Goal: Task Accomplishment & Management: Use online tool/utility

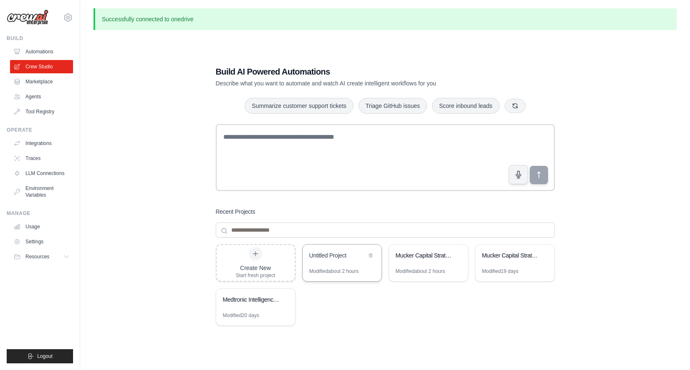
click at [336, 259] on div "Untitled Project" at bounding box center [337, 256] width 57 height 8
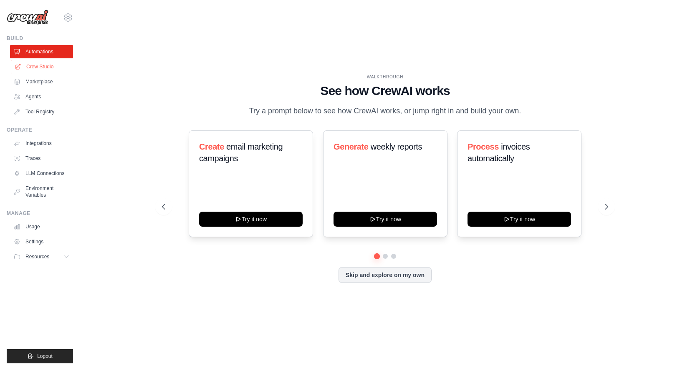
click at [42, 64] on link "Crew Studio" at bounding box center [42, 66] width 63 height 13
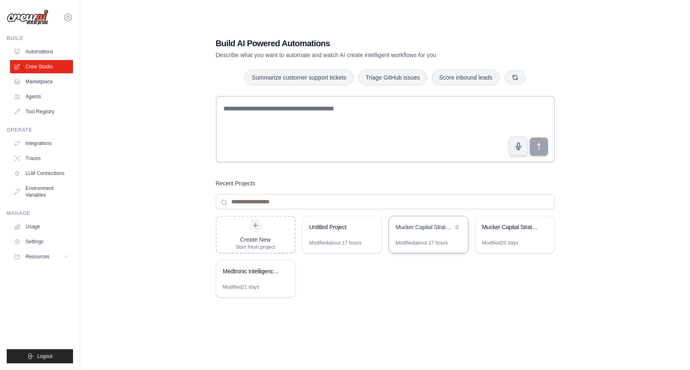
click at [427, 229] on div "Mucker Capital Strategic Outreach Analysis" at bounding box center [423, 227] width 57 height 8
click at [499, 233] on div "Mucker Capital Strategic Engagement Automation" at bounding box center [514, 228] width 79 height 23
click at [446, 232] on div "Mucker Capital Strategic Outreach Analysis" at bounding box center [423, 228] width 57 height 10
click at [411, 225] on div "Mucker Capital Strategic Outreach Analysis" at bounding box center [423, 227] width 57 height 8
click at [327, 234] on div "Untitled Project" at bounding box center [341, 228] width 79 height 23
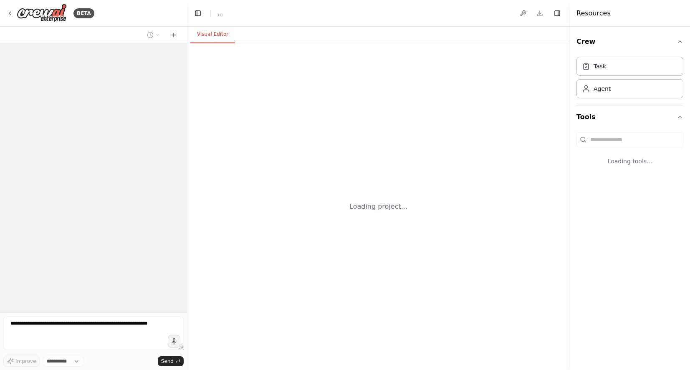
select select "****"
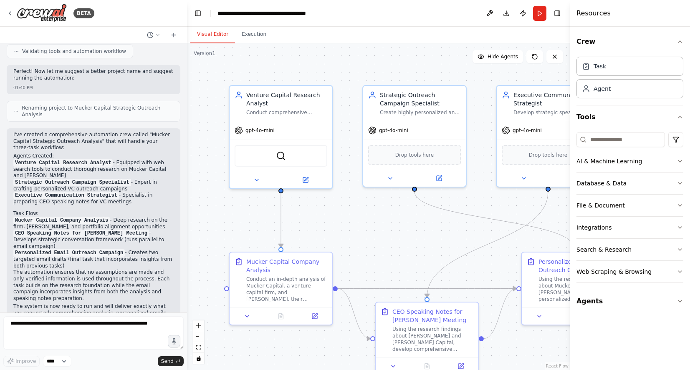
scroll to position [964, 0]
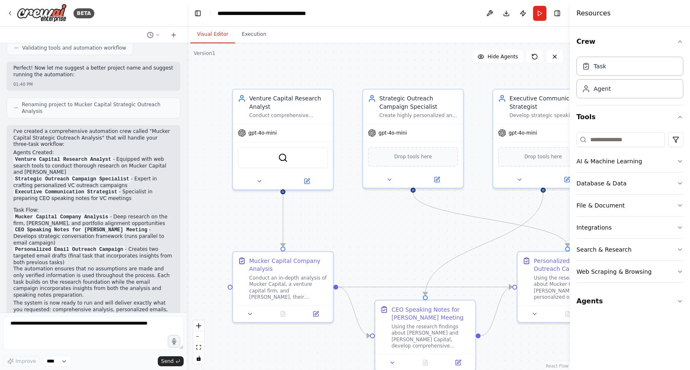
click at [311, 18] on header "**********" at bounding box center [378, 13] width 383 height 27
click at [305, 13] on div "**********" at bounding box center [264, 13] width 94 height 8
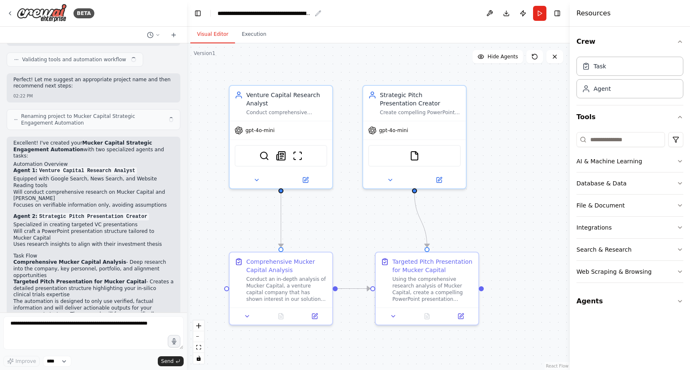
click at [265, 13] on div "**********" at bounding box center [264, 13] width 94 height 8
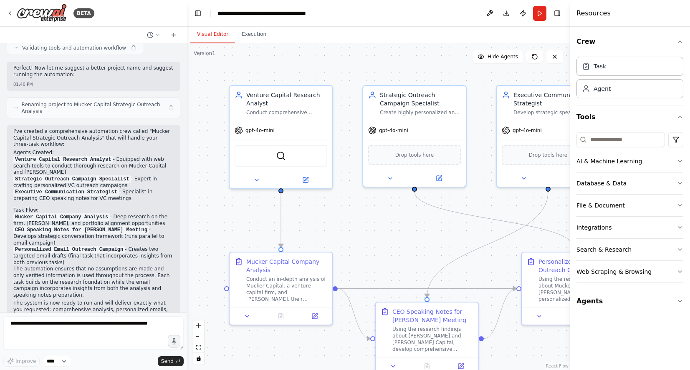
scroll to position [964, 0]
click at [10, 13] on icon at bounding box center [10, 13] width 7 height 7
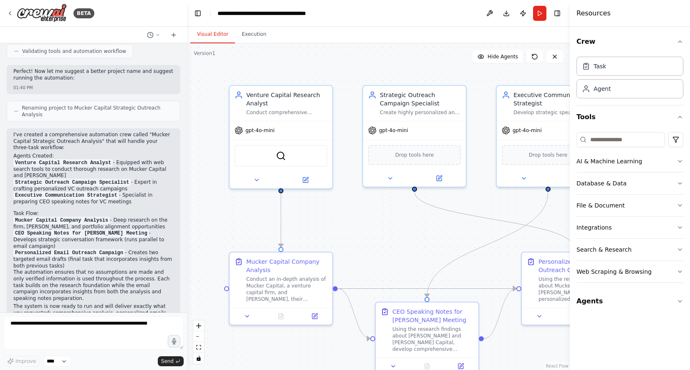
scroll to position [964, 0]
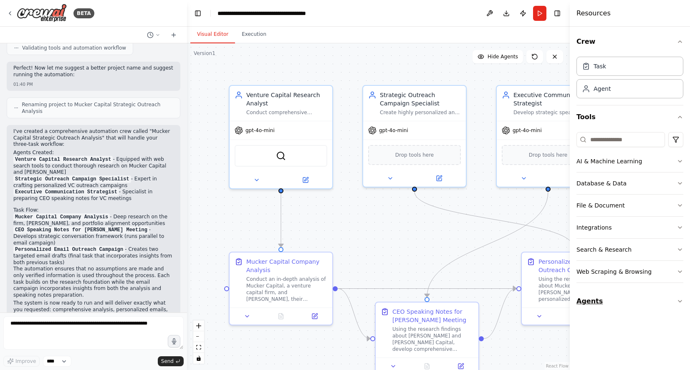
click at [678, 301] on icon "button" at bounding box center [679, 302] width 3 height 2
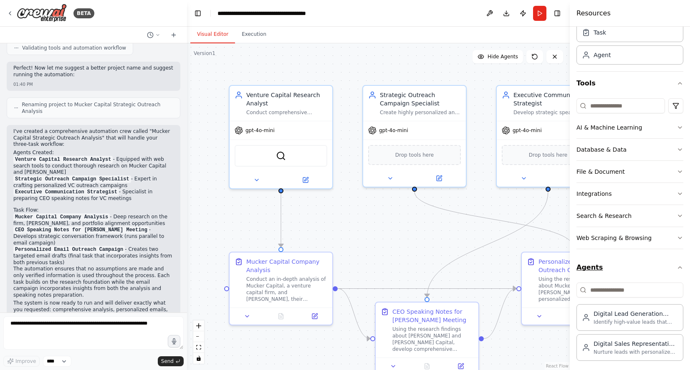
scroll to position [38, 0]
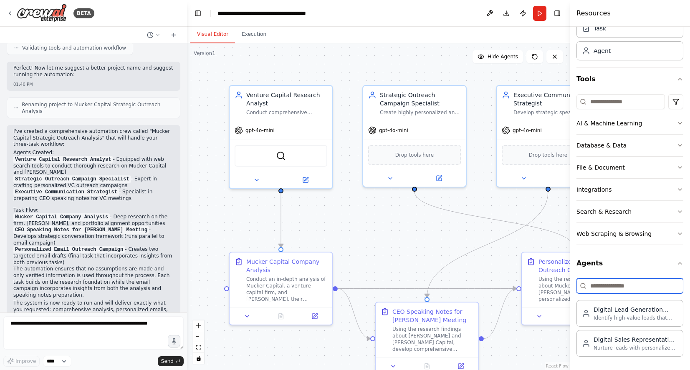
click at [656, 290] on input at bounding box center [629, 286] width 107 height 15
click at [678, 263] on icon "button" at bounding box center [679, 264] width 3 height 2
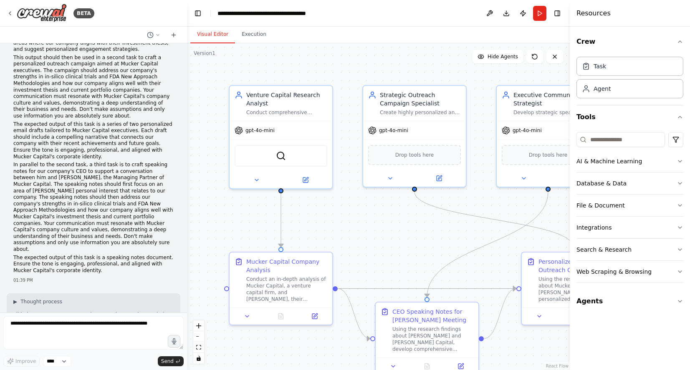
scroll to position [0, 0]
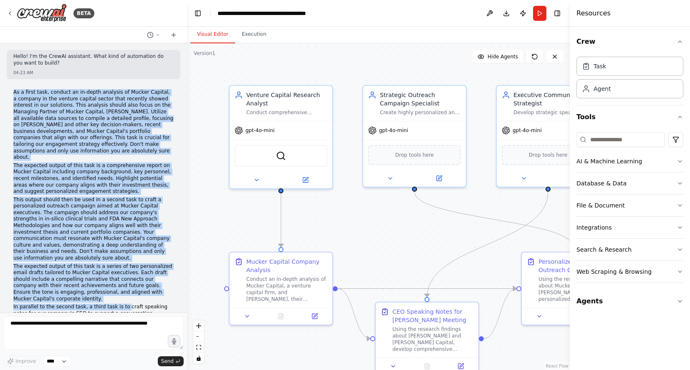
drag, startPoint x: 14, startPoint y: 93, endPoint x: 125, endPoint y: 302, distance: 237.4
click at [125, 302] on div "As a first task, conduct an in-depth analysis of Mucker Capital, a company in t…" at bounding box center [93, 253] width 160 height 329
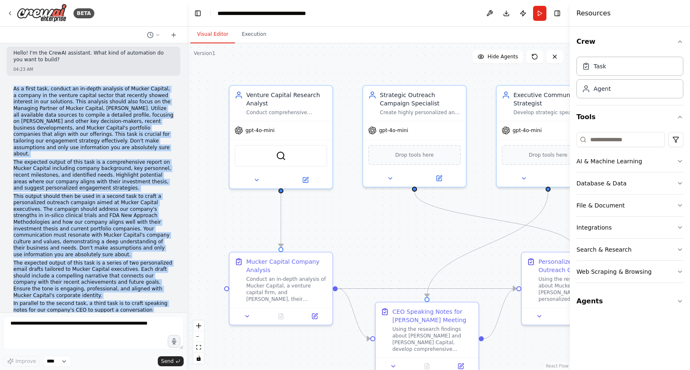
scroll to position [142, 0]
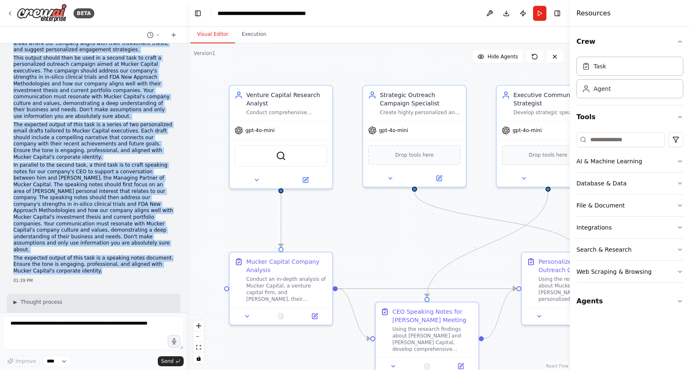
copy div "As a first task, conduct an in-depth analysis of Mucker Capital, a company in t…"
click at [12, 9] on div "BETA" at bounding box center [51, 13] width 88 height 19
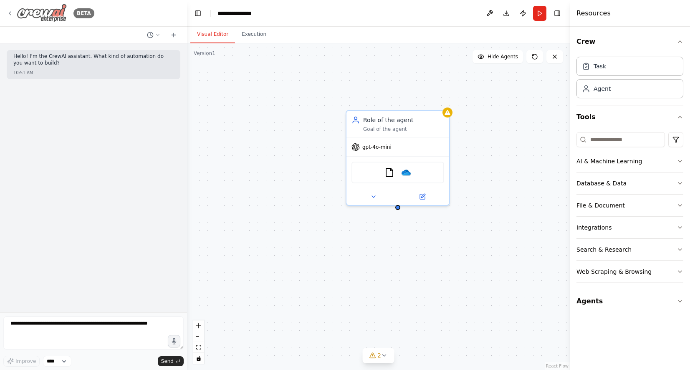
click at [14, 8] on div "BETA" at bounding box center [51, 13] width 88 height 19
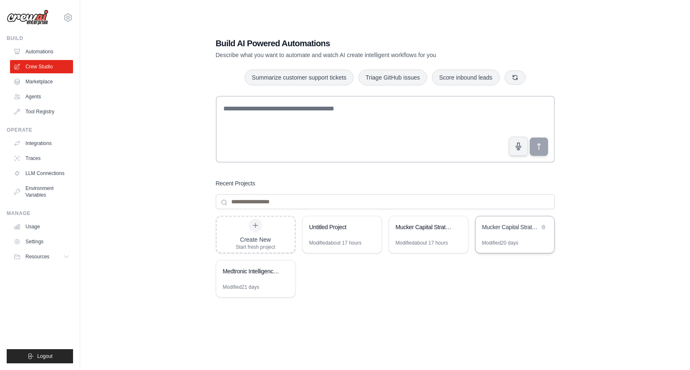
click at [497, 225] on div "Mucker Capital Strategic Engagement Automation" at bounding box center [510, 227] width 57 height 8
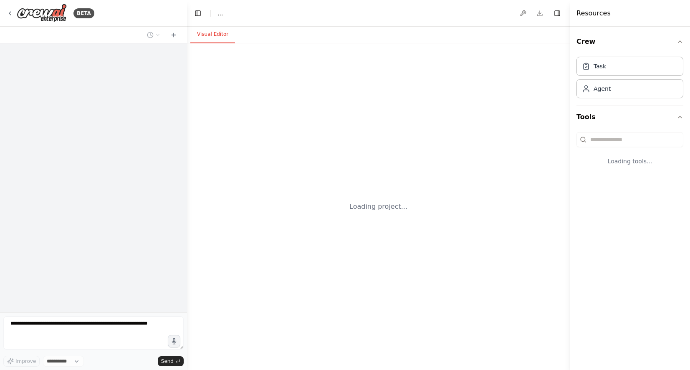
select select "****"
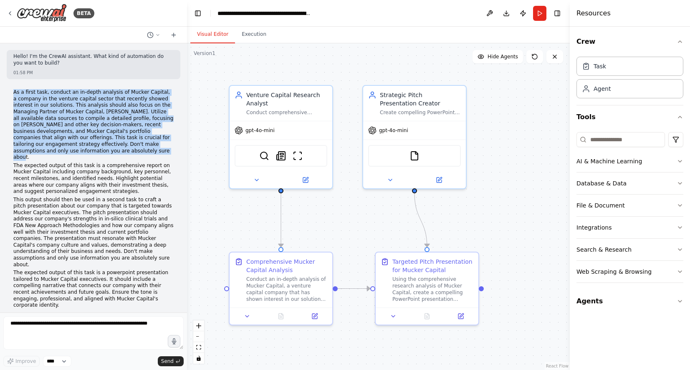
drag, startPoint x: 14, startPoint y: 93, endPoint x: 83, endPoint y: 150, distance: 89.8
click at [83, 150] on p "As a first task, conduct an in-depth analysis of Mucker Capital, a company in t…" at bounding box center [93, 125] width 160 height 72
click at [9, 13] on icon at bounding box center [10, 13] width 7 height 7
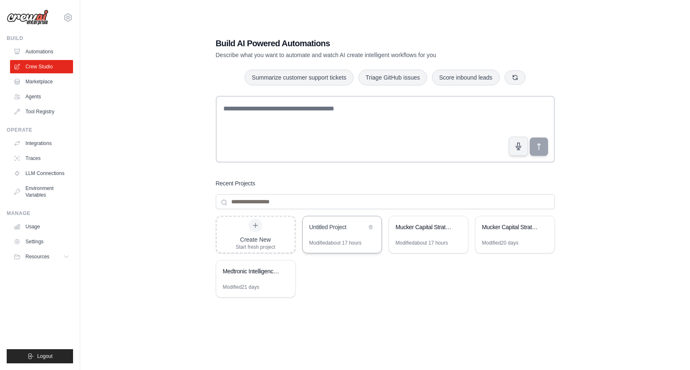
click at [337, 222] on div "Untitled Project" at bounding box center [341, 228] width 79 height 23
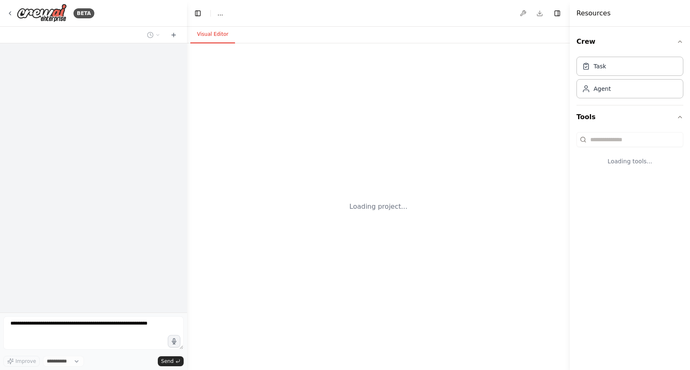
select select "****"
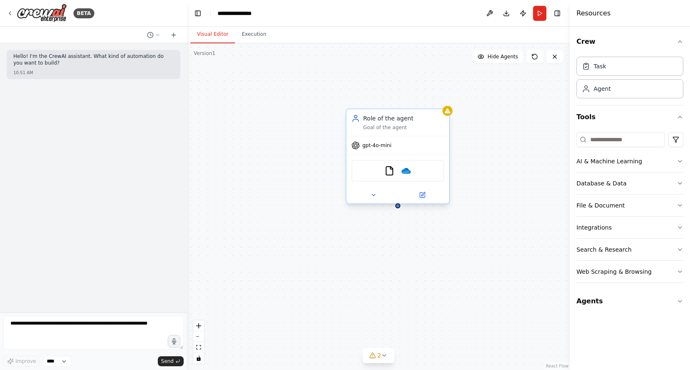
click at [435, 115] on div "Role of the agent" at bounding box center [403, 118] width 81 height 8
click at [443, 102] on icon at bounding box center [442, 100] width 5 height 5
click at [423, 99] on button "Confirm" at bounding box center [419, 101] width 30 height 10
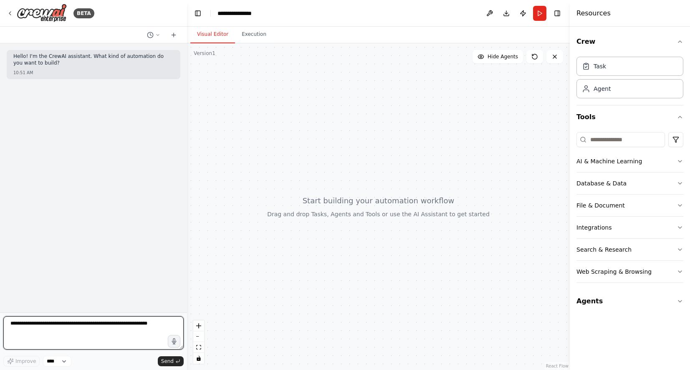
click at [46, 327] on textarea at bounding box center [93, 333] width 180 height 33
paste textarea "**********"
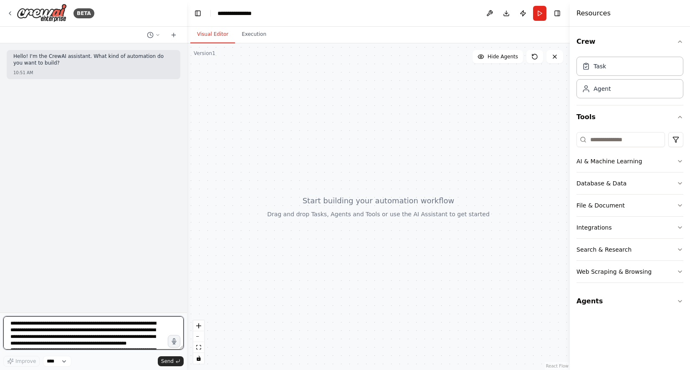
scroll to position [77, 0]
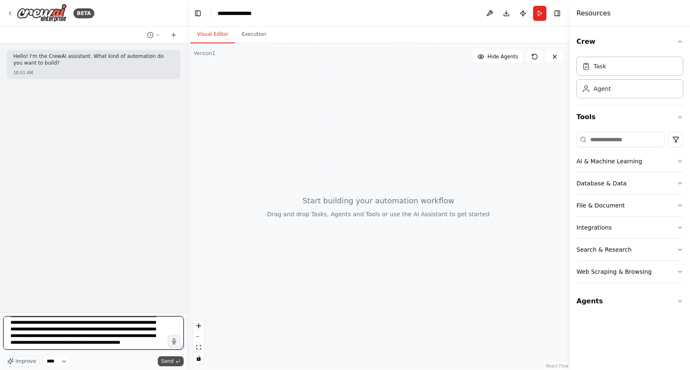
type textarea "**********"
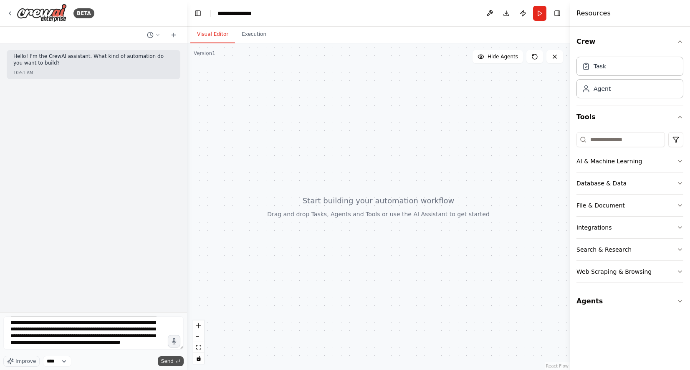
click at [166, 360] on span "Send" at bounding box center [167, 361] width 13 height 7
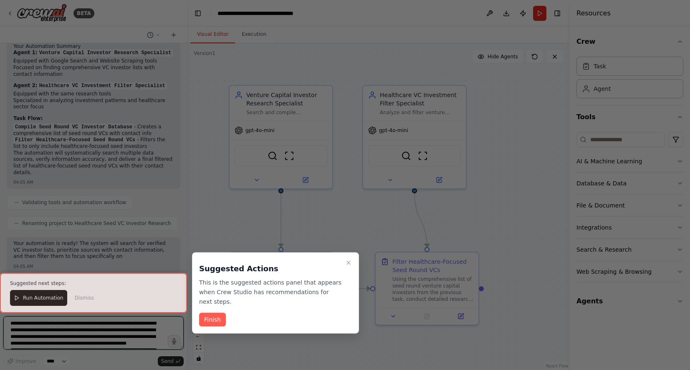
scroll to position [428, 0]
click at [214, 320] on button "Finish" at bounding box center [212, 320] width 27 height 14
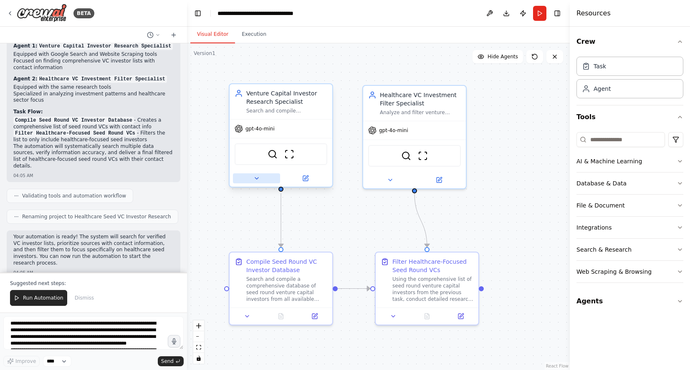
click at [256, 182] on button at bounding box center [256, 179] width 47 height 10
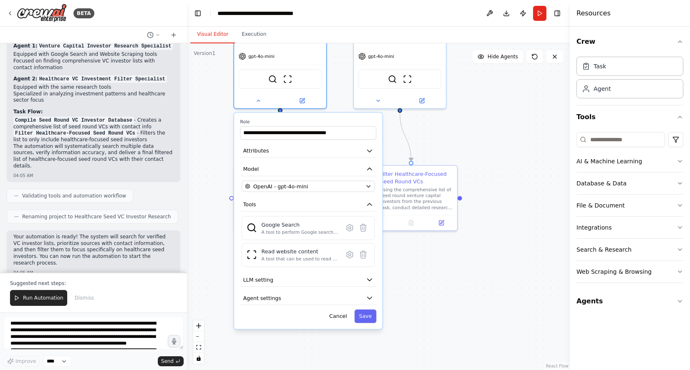
drag, startPoint x: 491, startPoint y: 224, endPoint x: 486, endPoint y: 139, distance: 85.7
click at [486, 139] on div ".deletable-edge-delete-btn { width: 20px; height: 20px; border: 0px solid #ffff…" at bounding box center [378, 206] width 383 height 327
click at [370, 300] on icon "button" at bounding box center [369, 299] width 8 height 8
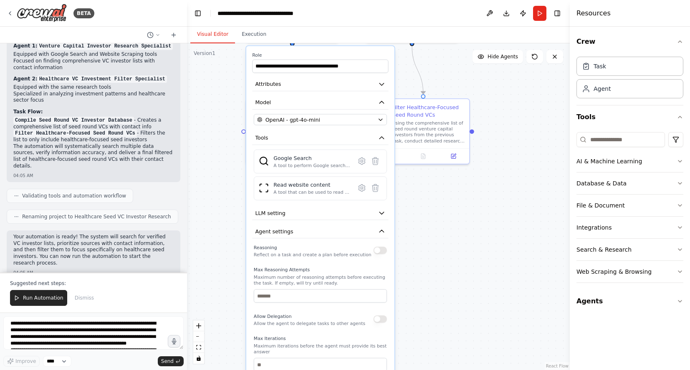
drag, startPoint x: 426, startPoint y: 317, endPoint x: 438, endPoint y: 251, distance: 67.8
click at [438, 251] on div ".deletable-edge-delete-btn { width: 20px; height: 20px; border: 0px solid #ffff…" at bounding box center [378, 206] width 383 height 327
click at [380, 232] on icon "button" at bounding box center [381, 231] width 4 height 2
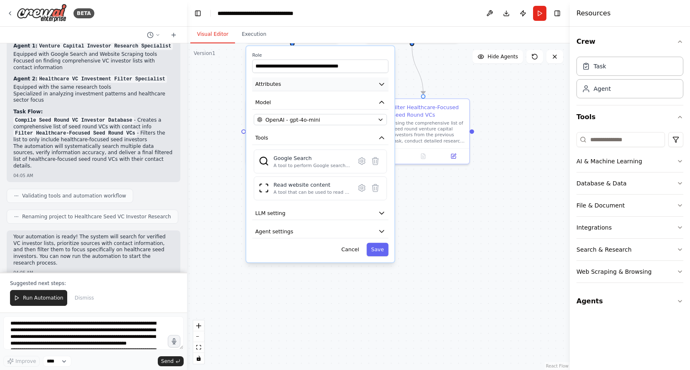
click at [378, 84] on icon "button" at bounding box center [382, 85] width 8 height 8
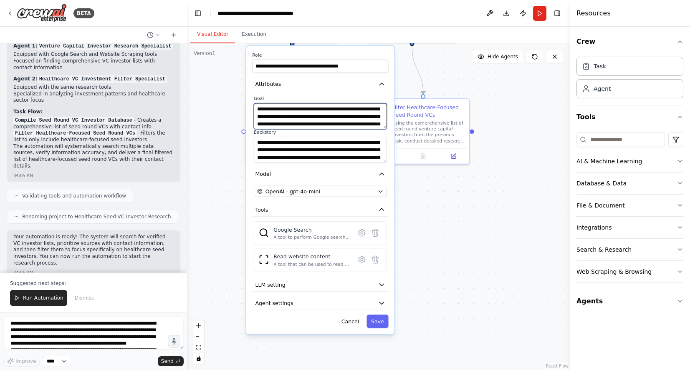
click at [367, 121] on textarea "**********" at bounding box center [320, 116] width 133 height 26
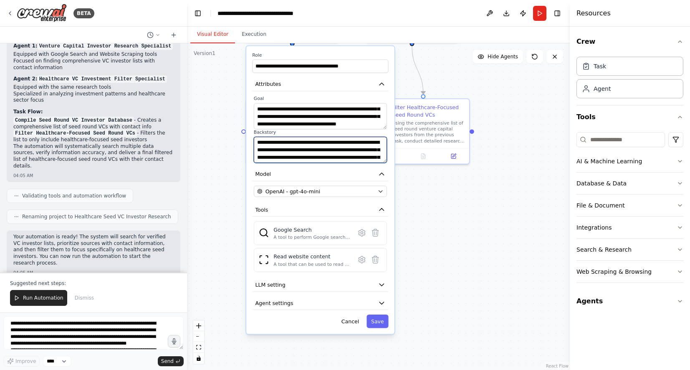
click at [371, 156] on textarea "**********" at bounding box center [320, 150] width 133 height 26
click at [380, 87] on icon "button" at bounding box center [382, 85] width 8 height 8
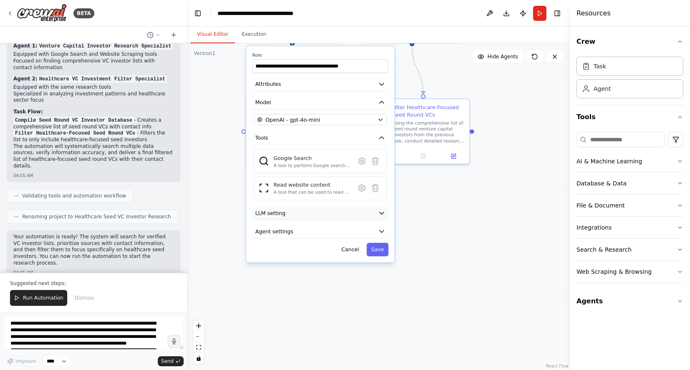
click at [380, 212] on icon "button" at bounding box center [381, 213] width 4 height 2
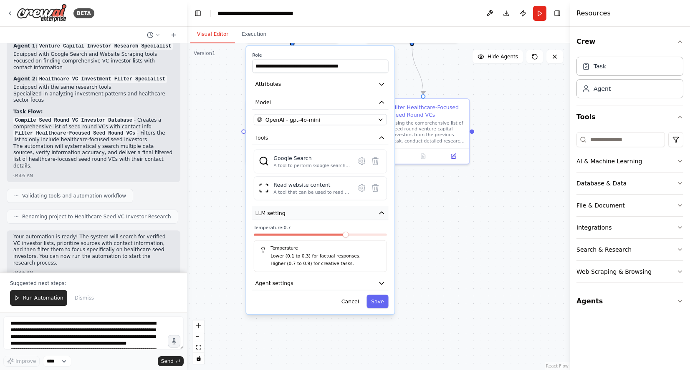
click at [380, 212] on icon "button" at bounding box center [382, 213] width 8 height 8
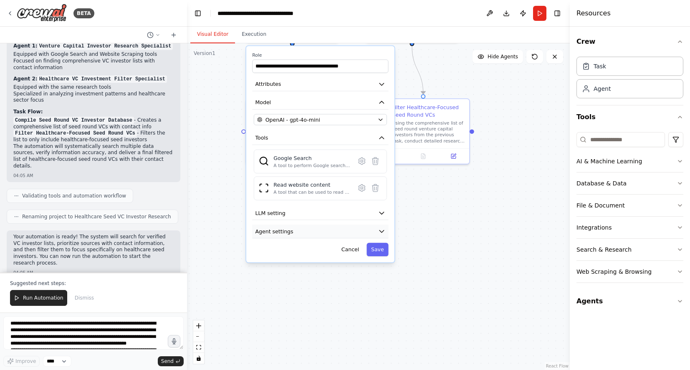
click at [381, 232] on icon "button" at bounding box center [381, 232] width 4 height 2
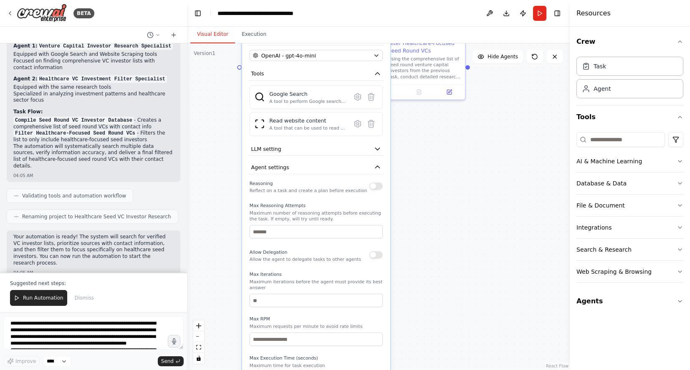
drag, startPoint x: 405, startPoint y: 243, endPoint x: 400, endPoint y: 179, distance: 64.4
click at [400, 179] on div ".deletable-edge-delete-btn { width: 20px; height: 20px; border: 0px solid #ffff…" at bounding box center [378, 206] width 383 height 327
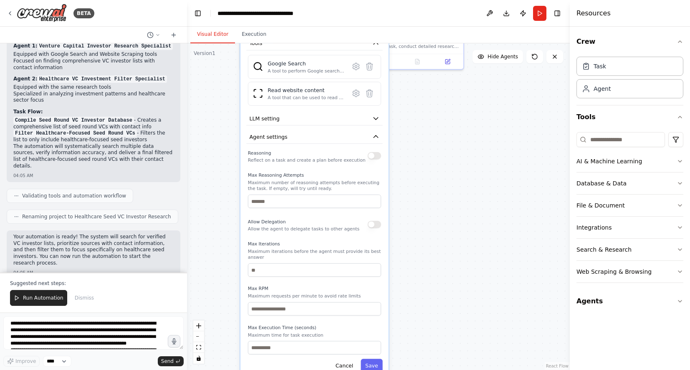
drag, startPoint x: 406, startPoint y: 270, endPoint x: 404, endPoint y: 240, distance: 30.5
click at [404, 240] on div ".deletable-edge-delete-btn { width: 20px; height: 20px; border: 0px solid #ffff…" at bounding box center [378, 206] width 383 height 327
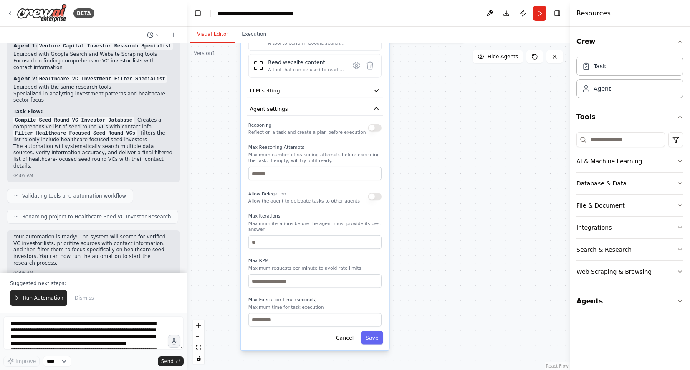
drag, startPoint x: 404, startPoint y: 268, endPoint x: 405, endPoint y: 240, distance: 28.0
click at [405, 240] on div ".deletable-edge-delete-btn { width: 20px; height: 20px; border: 0px solid #ffff…" at bounding box center [378, 206] width 383 height 327
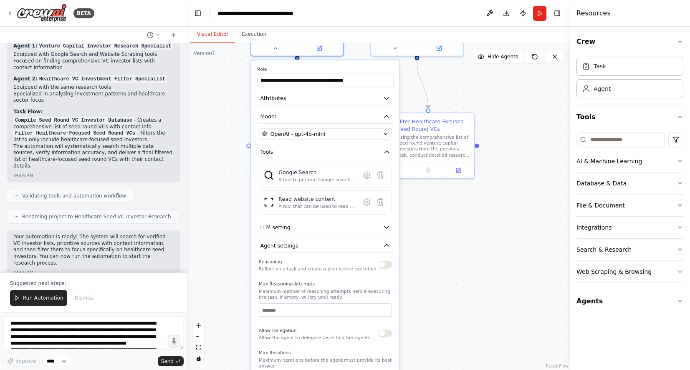
drag, startPoint x: 405, startPoint y: 240, endPoint x: 415, endPoint y: 377, distance: 137.2
click at [415, 370] on html "BETA Hello! I'm the CrewAI assistant. What kind of automation do you want to bu…" at bounding box center [345, 185] width 690 height 370
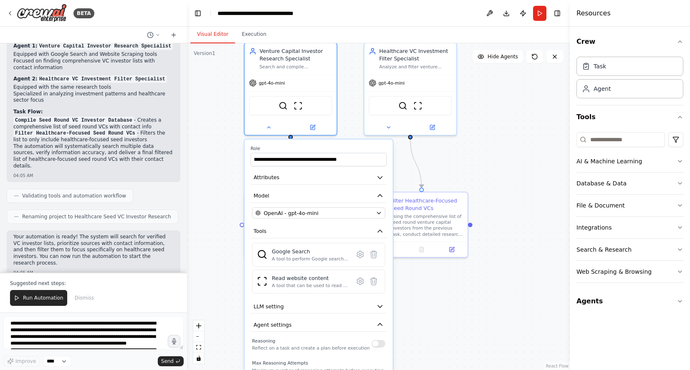
drag, startPoint x: 430, startPoint y: 225, endPoint x: 423, endPoint y: 305, distance: 79.5
click at [423, 305] on div ".deletable-edge-delete-btn { width: 20px; height: 20px; border: 0px solid #ffff…" at bounding box center [378, 206] width 383 height 327
click at [266, 127] on icon at bounding box center [269, 126] width 6 height 6
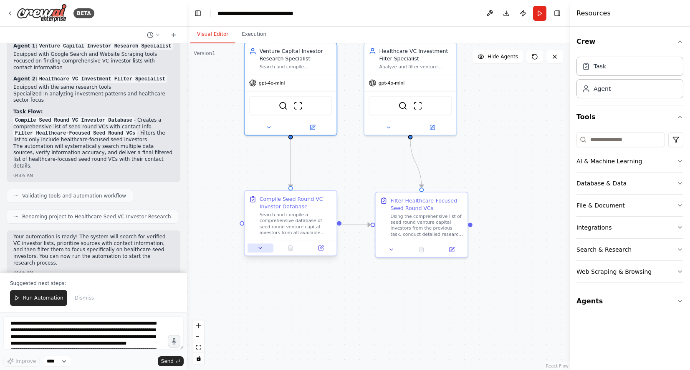
click at [260, 249] on icon at bounding box center [260, 248] width 6 height 6
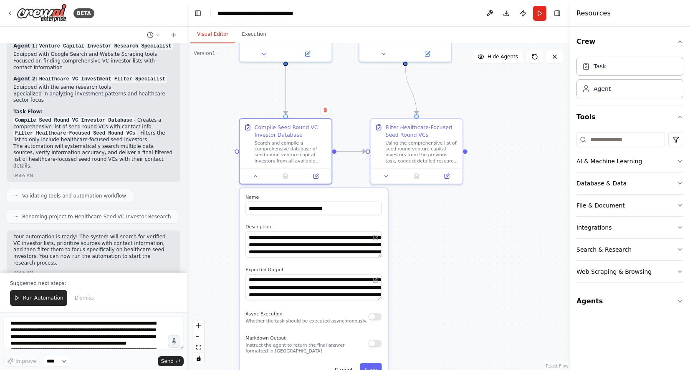
drag, startPoint x: 432, startPoint y: 324, endPoint x: 427, endPoint y: 251, distance: 73.6
click at [427, 251] on div ".deletable-edge-delete-btn { width: 20px; height: 20px; border: 0px solid #ffff…" at bounding box center [378, 206] width 383 height 327
click at [256, 176] on icon at bounding box center [255, 175] width 3 height 2
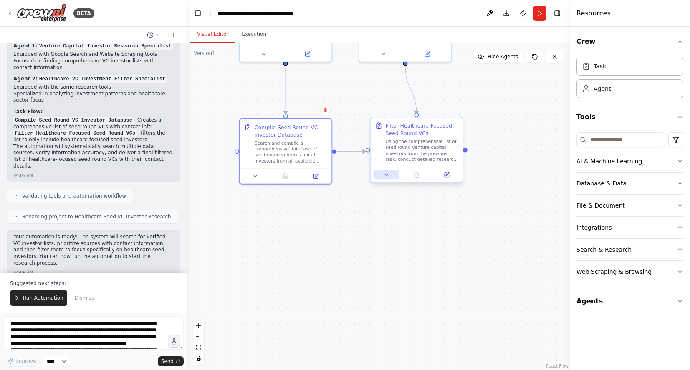
click at [384, 177] on icon at bounding box center [386, 175] width 6 height 6
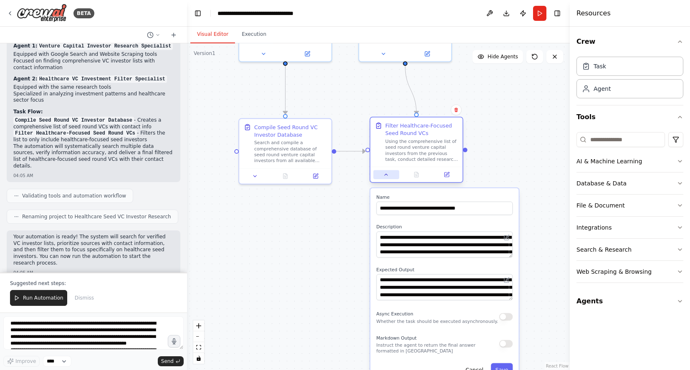
click at [384, 177] on icon at bounding box center [386, 175] width 6 height 6
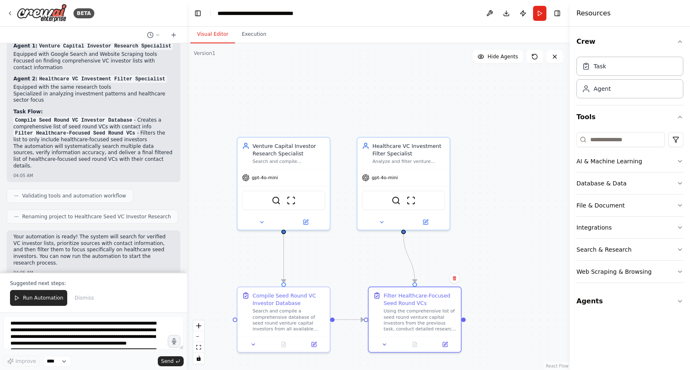
drag, startPoint x: 494, startPoint y: 104, endPoint x: 492, endPoint y: 273, distance: 168.5
click at [492, 273] on div ".deletable-edge-delete-btn { width: 20px; height: 20px; border: 0px solid #ffff…" at bounding box center [378, 206] width 383 height 327
click at [380, 222] on icon at bounding box center [381, 221] width 6 height 6
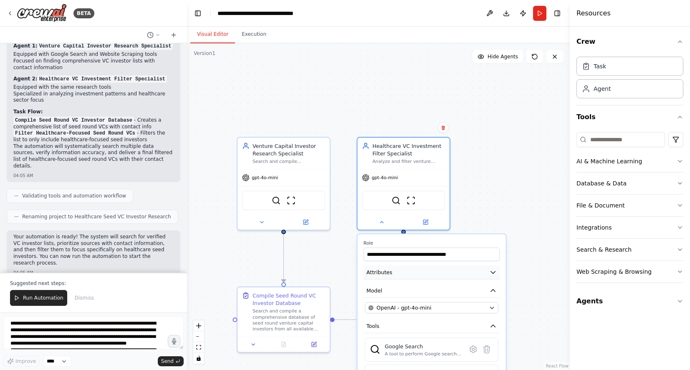
click at [491, 272] on icon "button" at bounding box center [493, 273] width 4 height 2
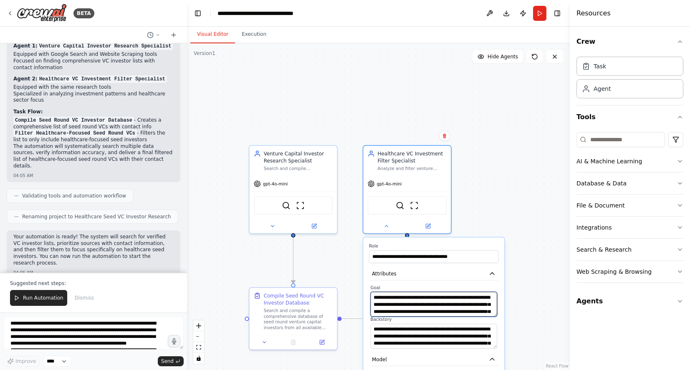
click at [474, 307] on textarea "**********" at bounding box center [433, 304] width 127 height 25
click at [490, 278] on button "Attributes" at bounding box center [433, 274] width 129 height 13
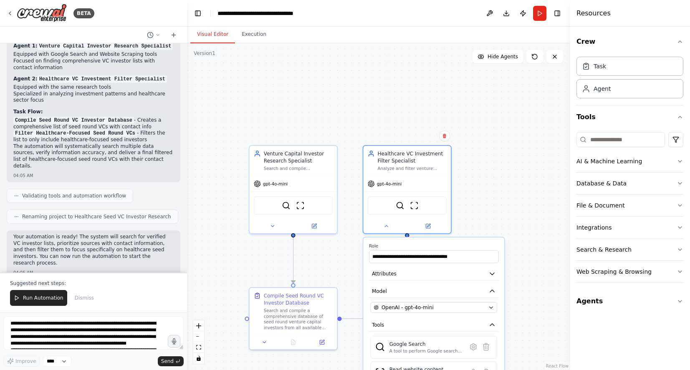
click at [526, 256] on div ".deletable-edge-delete-btn { width: 20px; height: 20px; border: 0px solid #ffff…" at bounding box center [378, 206] width 383 height 327
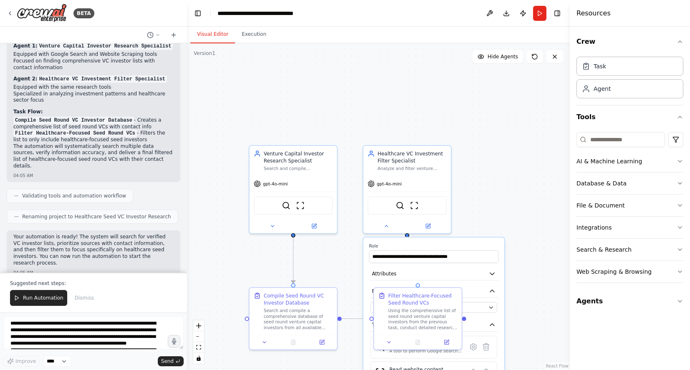
click at [534, 227] on div ".deletable-edge-delete-btn { width: 20px; height: 20px; border: 0px solid #ffff…" at bounding box center [378, 206] width 383 height 327
click at [390, 226] on button at bounding box center [386, 225] width 40 height 8
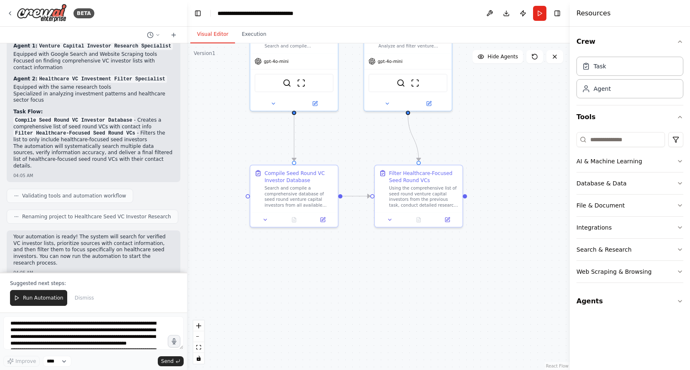
drag, startPoint x: 481, startPoint y: 287, endPoint x: 482, endPoint y: 164, distance: 122.6
click at [482, 164] on div ".deletable-edge-delete-btn { width: 20px; height: 20px; border: 0px solid #ffff…" at bounding box center [378, 206] width 383 height 327
click at [395, 219] on button at bounding box center [390, 218] width 25 height 8
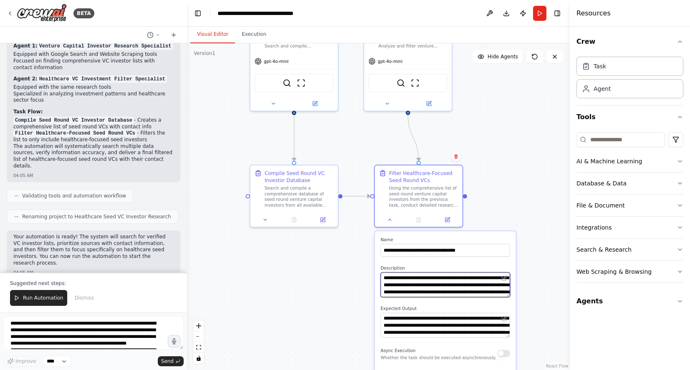
click at [460, 284] on textarea "**********" at bounding box center [444, 285] width 129 height 25
click at [468, 277] on textarea "**********" at bounding box center [444, 285] width 129 height 25
type textarea "**********"
click at [536, 312] on div ".deletable-edge-delete-btn { width: 20px; height: 20px; border: 0px solid #ffff…" at bounding box center [378, 206] width 383 height 327
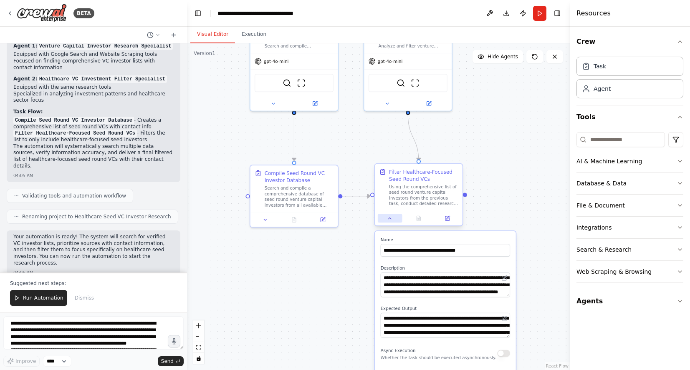
click at [387, 219] on icon at bounding box center [390, 219] width 6 height 6
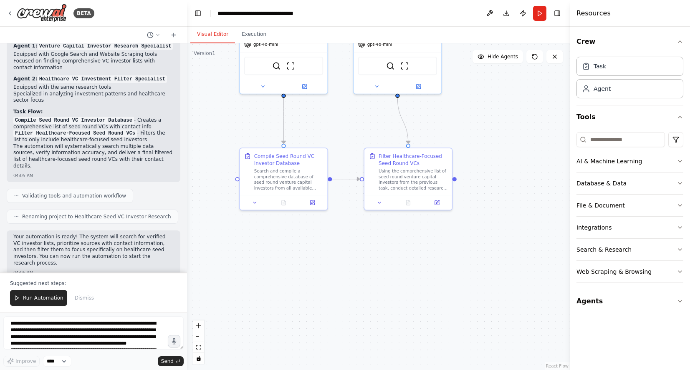
drag, startPoint x: 492, startPoint y: 133, endPoint x: 481, endPoint y: 116, distance: 20.0
click at [481, 116] on div ".deletable-edge-delete-btn { width: 20px; height: 20px; border: 0px solid #ffff…" at bounding box center [378, 206] width 383 height 327
click at [384, 205] on button at bounding box center [379, 201] width 25 height 8
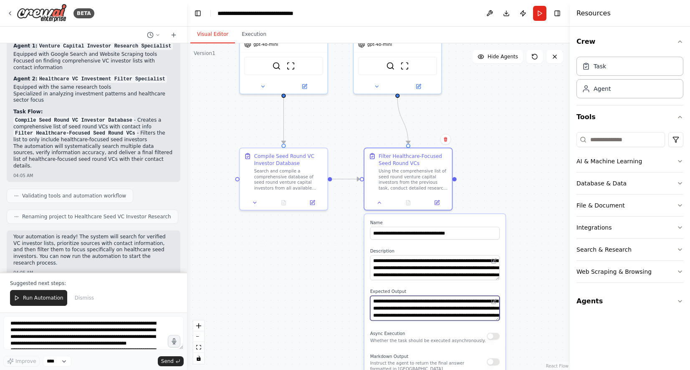
click at [471, 313] on textarea "**********" at bounding box center [434, 308] width 129 height 25
click at [536, 289] on div ".deletable-edge-delete-btn { width: 20px; height: 20px; border: 0px solid #ffff…" at bounding box center [378, 206] width 383 height 327
click at [380, 205] on button at bounding box center [379, 201] width 25 height 8
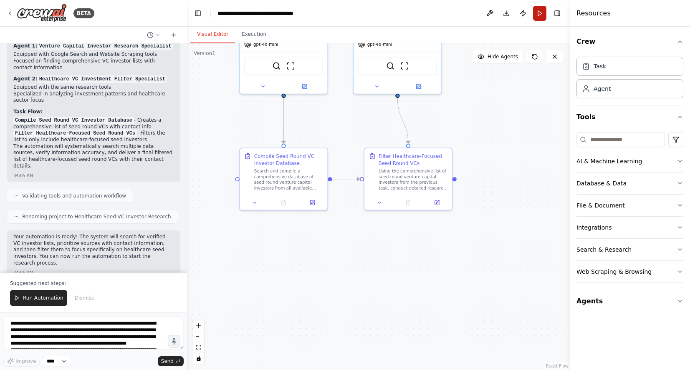
click at [539, 13] on button "Run" at bounding box center [539, 13] width 13 height 15
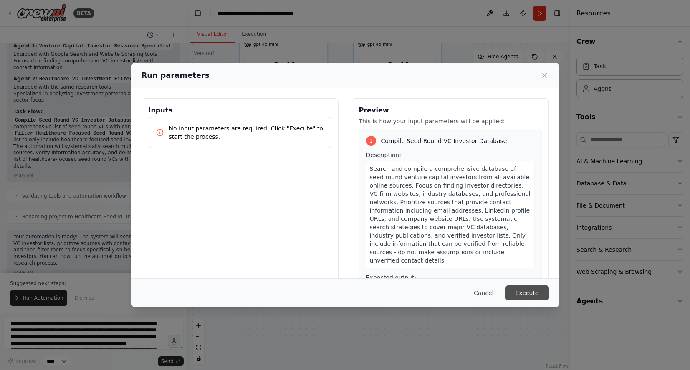
click at [529, 293] on button "Execute" at bounding box center [526, 293] width 43 height 15
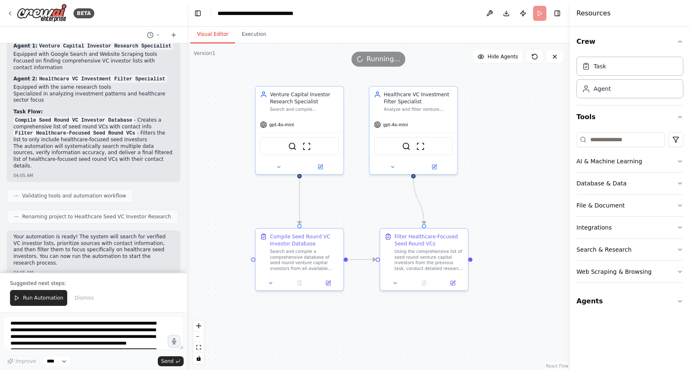
drag, startPoint x: 494, startPoint y: 118, endPoint x: 510, endPoint y: 199, distance: 82.1
click at [510, 199] on div ".deletable-edge-delete-btn { width: 20px; height: 20px; border: 0px solid #ffff…" at bounding box center [378, 206] width 383 height 327
click at [249, 32] on button "Execution" at bounding box center [254, 35] width 38 height 18
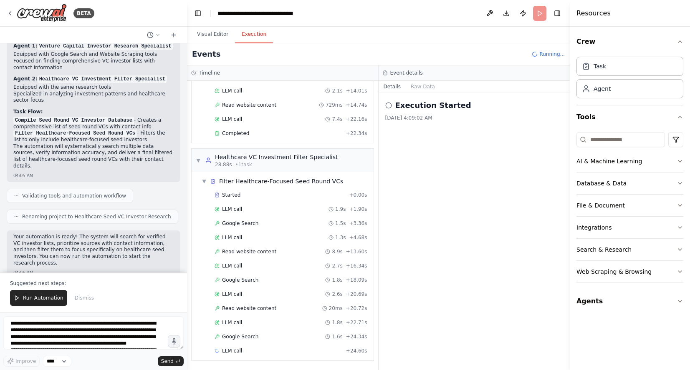
scroll to position [171, 0]
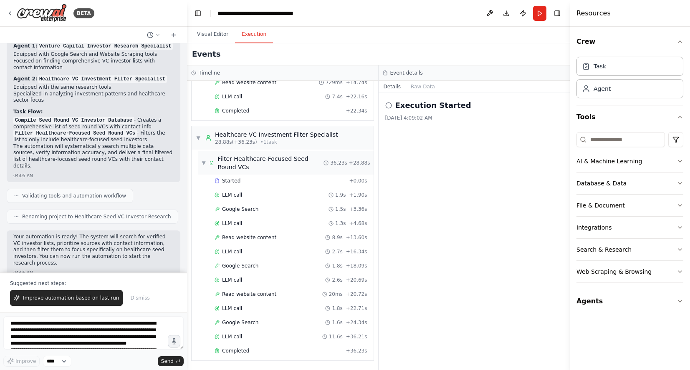
click at [203, 164] on span "▼" at bounding box center [203, 163] width 4 height 7
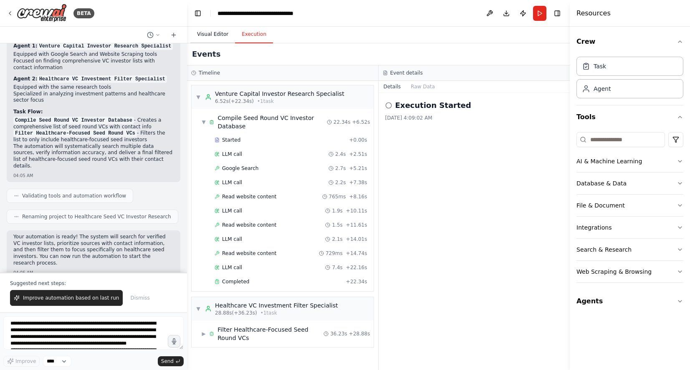
click at [210, 38] on button "Visual Editor" at bounding box center [212, 35] width 45 height 18
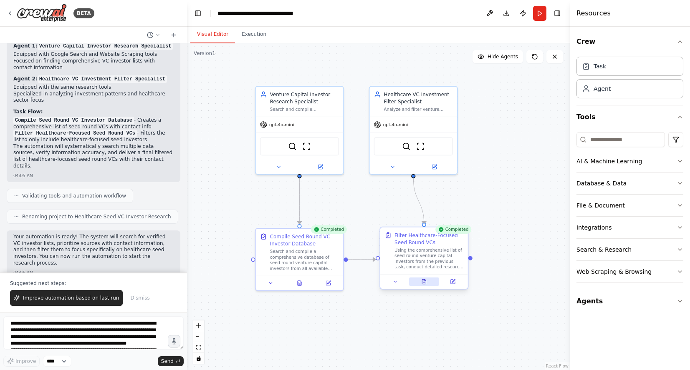
click at [424, 282] on icon at bounding box center [424, 282] width 2 height 0
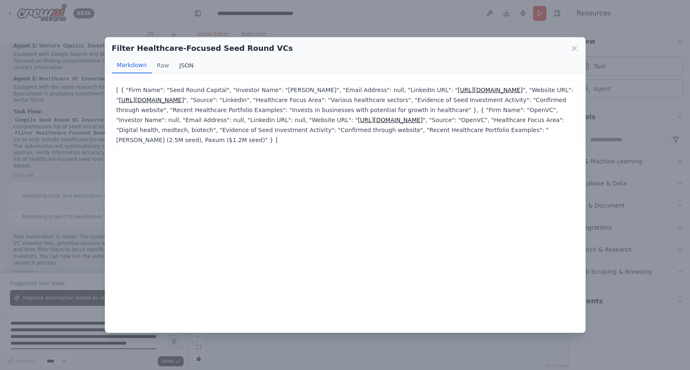
click at [184, 66] on button "JSON" at bounding box center [186, 66] width 25 height 16
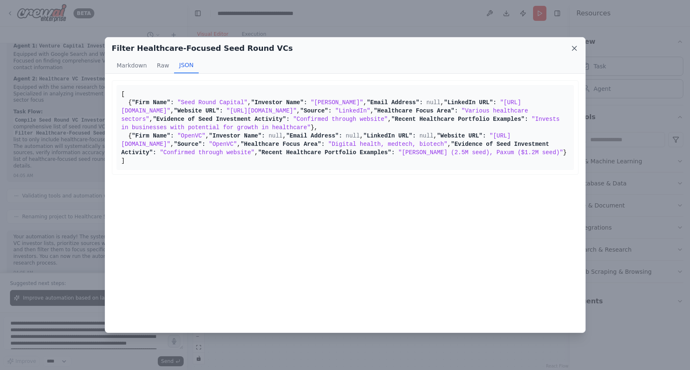
click at [577, 47] on icon at bounding box center [574, 48] width 8 height 8
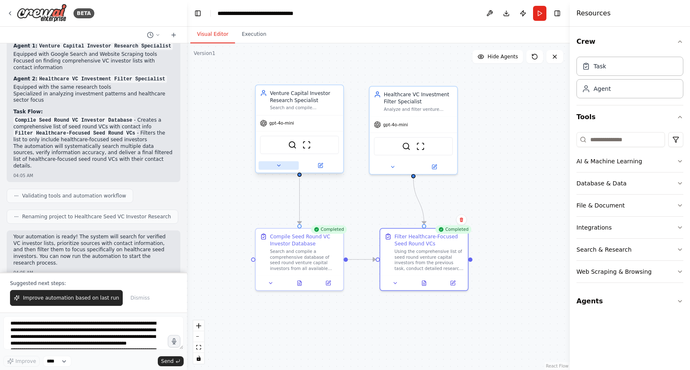
click at [280, 169] on button at bounding box center [278, 165] width 40 height 8
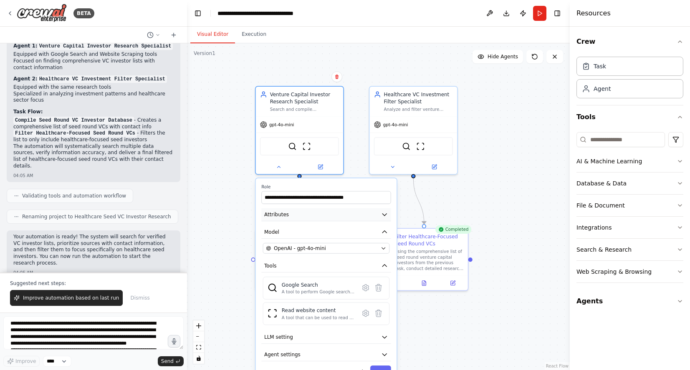
click at [382, 214] on icon "button" at bounding box center [384, 214] width 7 height 7
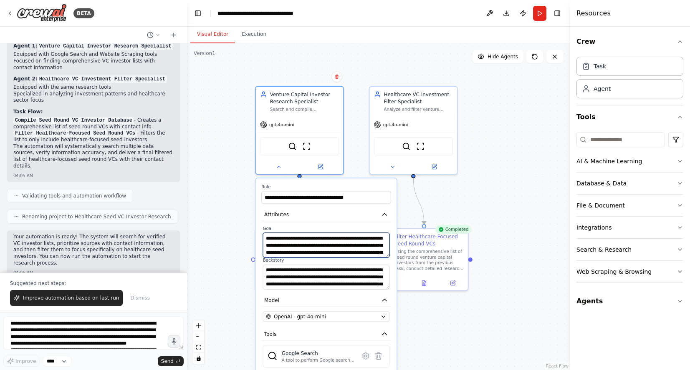
click at [359, 238] on textarea "**********" at bounding box center [326, 245] width 127 height 25
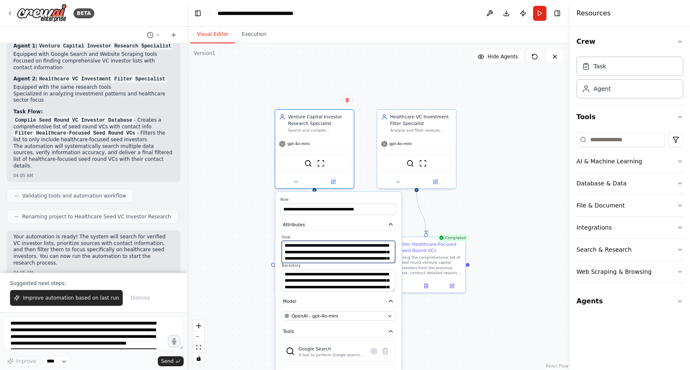
type textarea "**********"
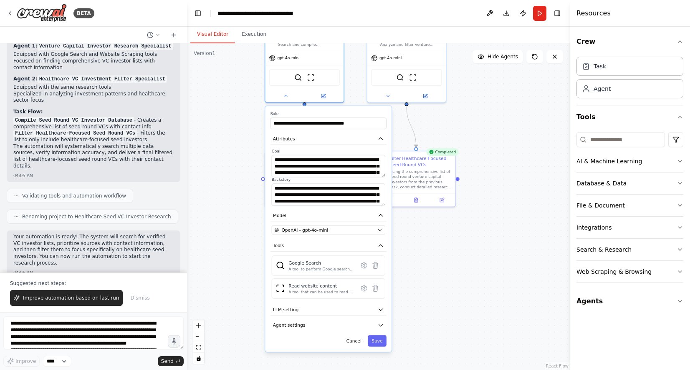
drag, startPoint x: 444, startPoint y: 311, endPoint x: 434, endPoint y: 225, distance: 86.5
click at [434, 225] on div ".deletable-edge-delete-btn { width: 20px; height: 20px; border: 0px solid #ffff…" at bounding box center [378, 206] width 383 height 327
click at [380, 338] on button "Save" at bounding box center [377, 341] width 19 height 12
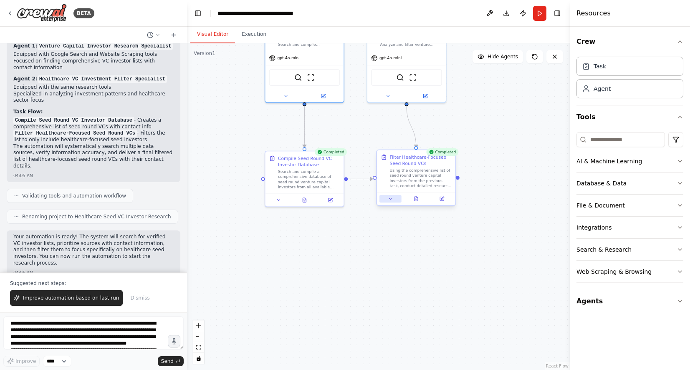
click at [389, 201] on icon at bounding box center [390, 198] width 5 height 5
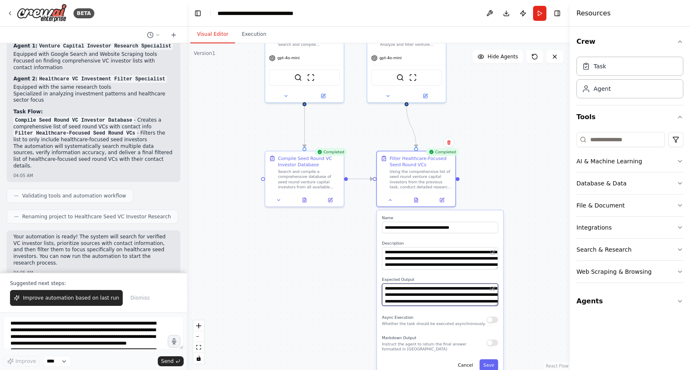
click at [412, 287] on textarea "**********" at bounding box center [440, 295] width 116 height 22
type textarea "**********"
click at [490, 365] on button "Save" at bounding box center [488, 366] width 19 height 12
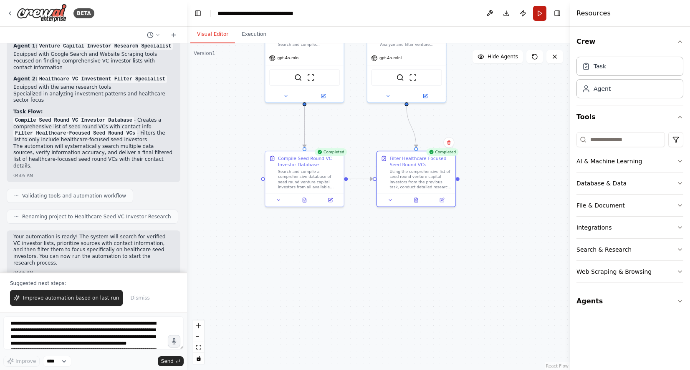
click at [537, 15] on button "Run" at bounding box center [539, 13] width 13 height 15
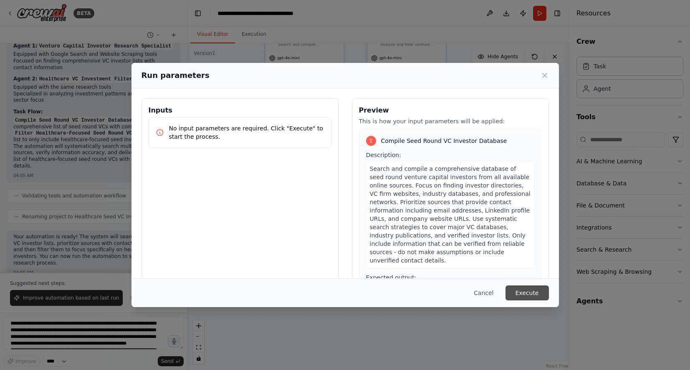
click at [521, 290] on button "Execute" at bounding box center [526, 293] width 43 height 15
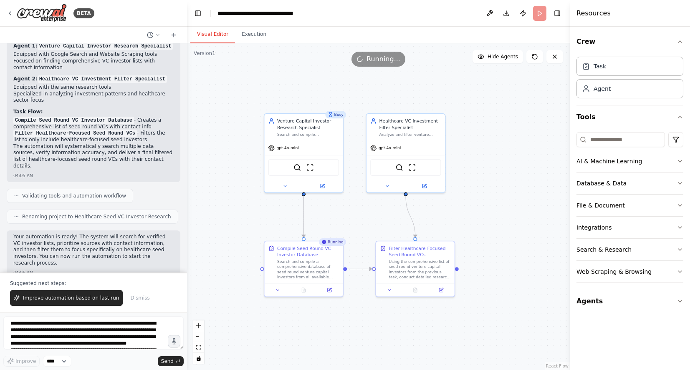
drag, startPoint x: 476, startPoint y: 104, endPoint x: 475, endPoint y: 194, distance: 90.1
click at [475, 194] on div ".deletable-edge-delete-btn { width: 20px; height: 20px; border: 0px solid #ffff…" at bounding box center [378, 206] width 383 height 327
click at [258, 35] on button "Execution" at bounding box center [254, 35] width 38 height 18
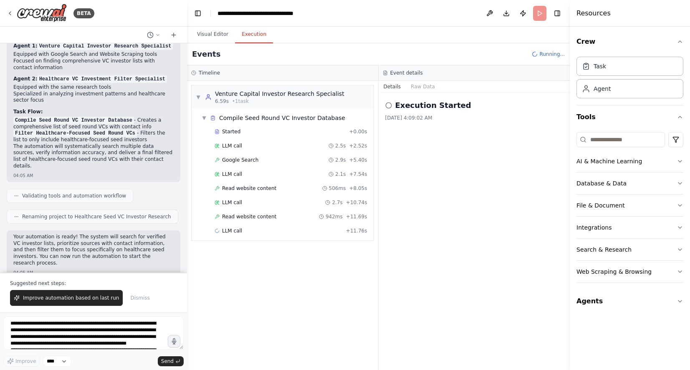
click at [539, 16] on header "**********" at bounding box center [378, 13] width 383 height 27
click at [540, 56] on span "Running..." at bounding box center [551, 54] width 25 height 7
click at [212, 32] on button "Visual Editor" at bounding box center [212, 35] width 45 height 18
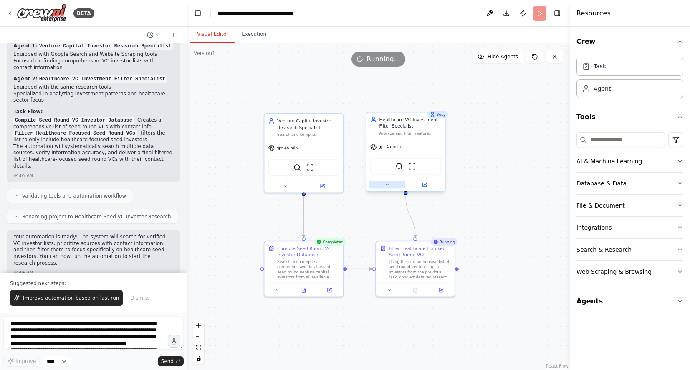
click at [388, 188] on button at bounding box center [387, 185] width 36 height 8
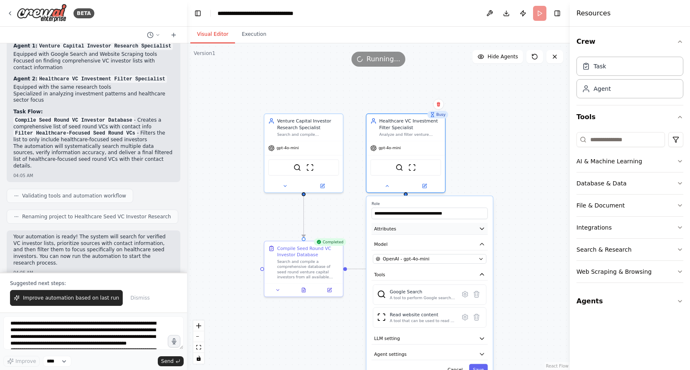
click at [481, 228] on icon "button" at bounding box center [482, 229] width 4 height 2
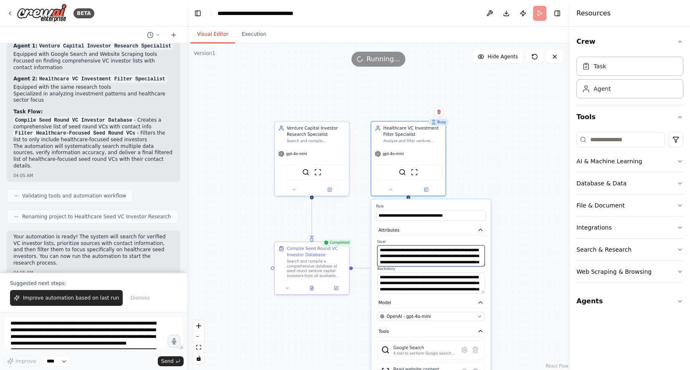
click at [466, 262] on textarea "**********" at bounding box center [430, 256] width 107 height 21
click at [517, 175] on div ".deletable-edge-delete-btn { width: 20px; height: 20px; border: 0px solid #ffff…" at bounding box center [378, 206] width 383 height 327
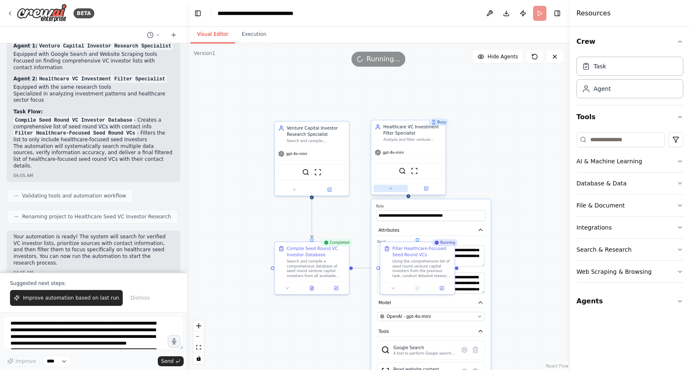
click at [393, 189] on icon at bounding box center [390, 188] width 5 height 5
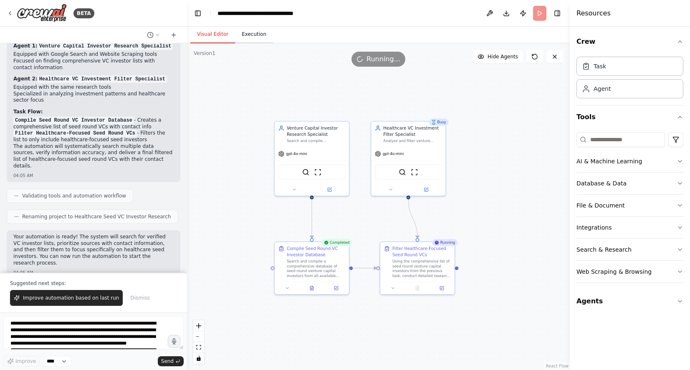
click at [254, 32] on button "Execution" at bounding box center [254, 35] width 38 height 18
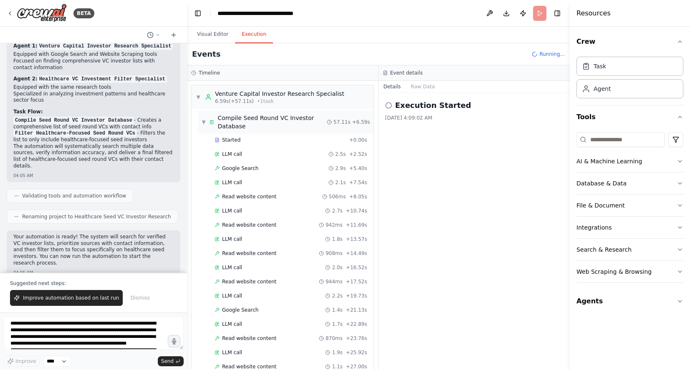
click at [204, 121] on span "▼" at bounding box center [203, 122] width 4 height 7
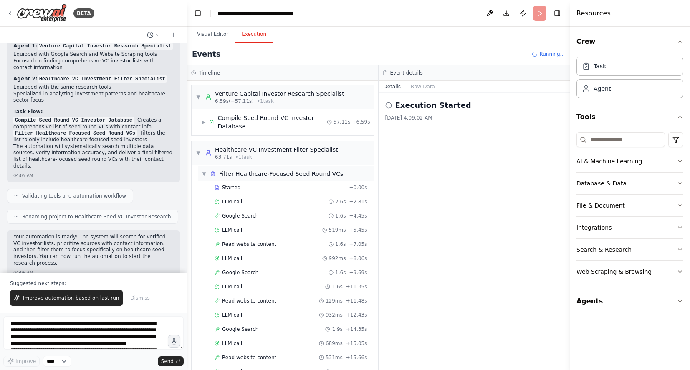
click at [202, 174] on span "▼" at bounding box center [203, 174] width 5 height 7
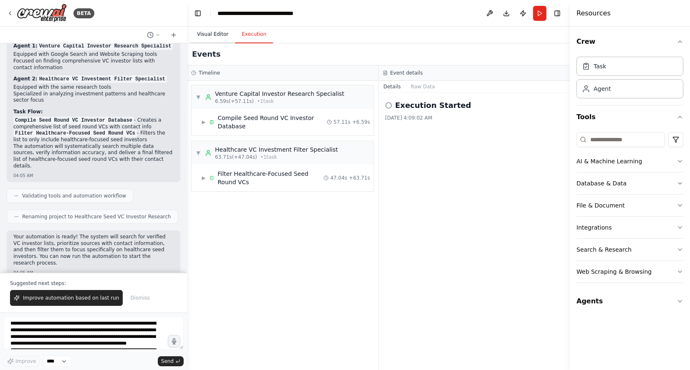
click at [215, 34] on button "Visual Editor" at bounding box center [212, 35] width 45 height 18
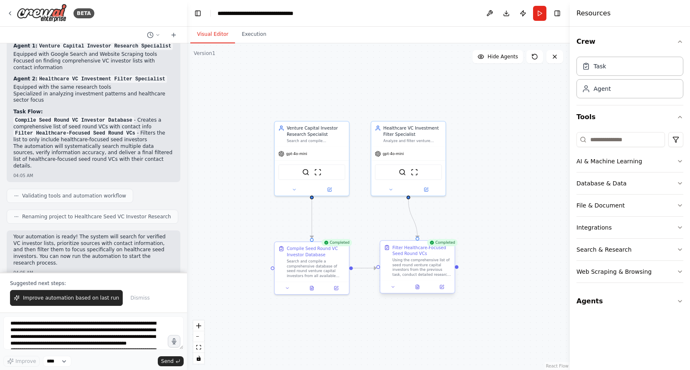
click at [419, 291] on div at bounding box center [417, 287] width 74 height 13
click at [418, 289] on icon at bounding box center [416, 287] width 3 height 4
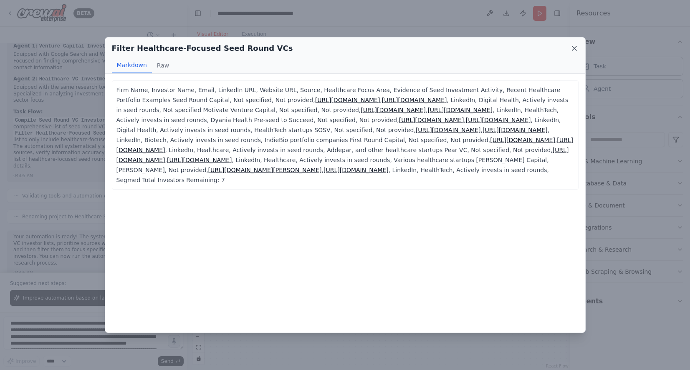
click at [573, 48] on icon at bounding box center [574, 48] width 8 height 8
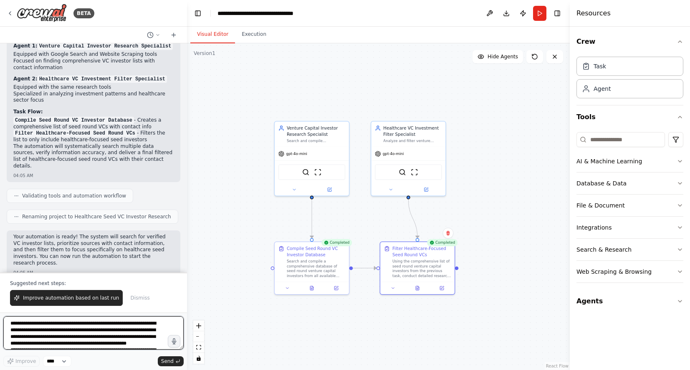
click at [31, 327] on textarea "**********" at bounding box center [93, 333] width 180 height 33
click at [127, 330] on textarea "**********" at bounding box center [93, 333] width 180 height 33
click at [131, 330] on textarea "**********" at bounding box center [93, 333] width 180 height 33
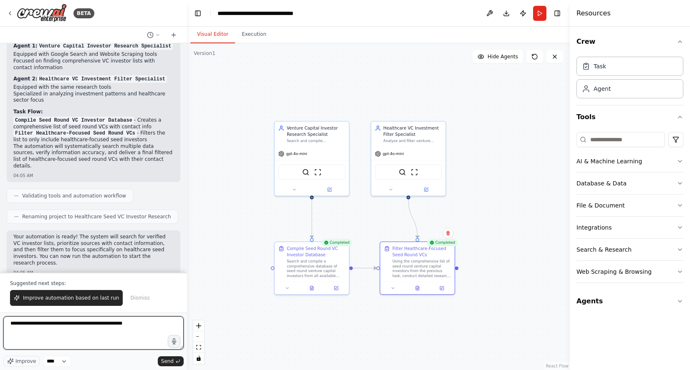
type textarea "**********"
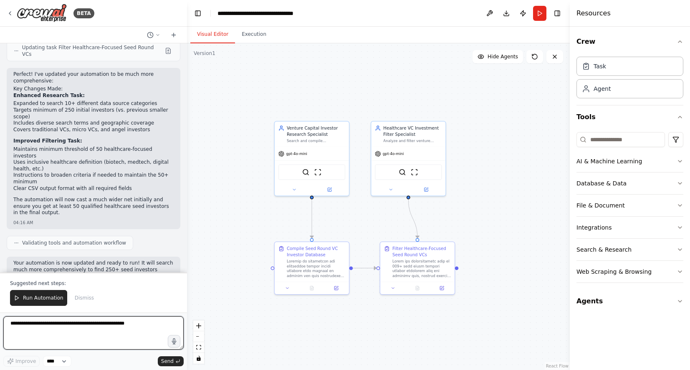
scroll to position [951, 0]
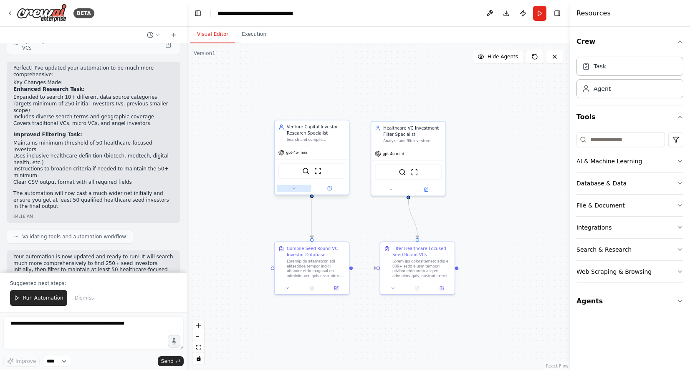
click at [294, 188] on icon at bounding box center [294, 188] width 3 height 1
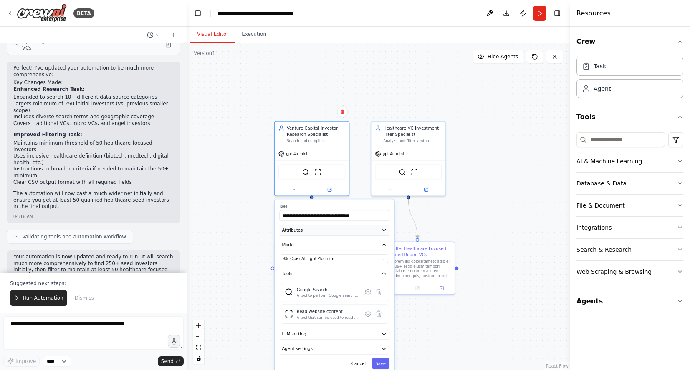
click at [384, 226] on button "Attributes" at bounding box center [335, 230] width 110 height 11
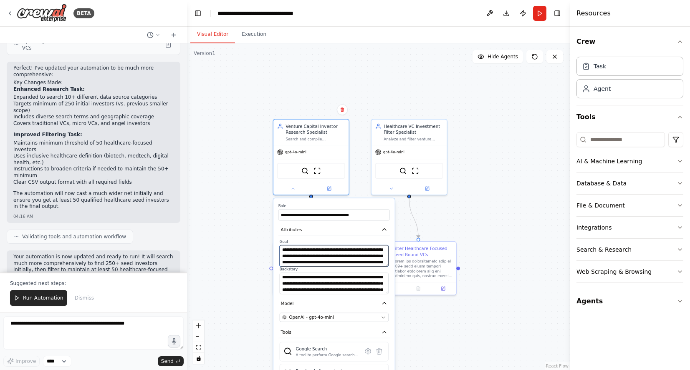
click at [351, 259] on textarea "**********" at bounding box center [334, 255] width 109 height 21
click at [211, 222] on div ".deletable-edge-delete-btn { width: 20px; height: 20px; border: 0px solid #ffff…" at bounding box center [378, 206] width 383 height 327
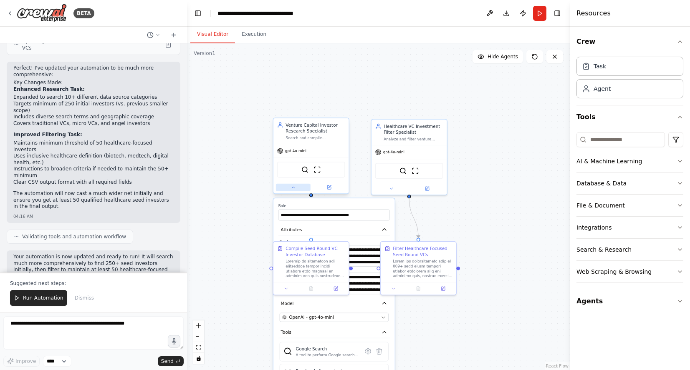
click at [291, 191] on button at bounding box center [293, 188] width 35 height 8
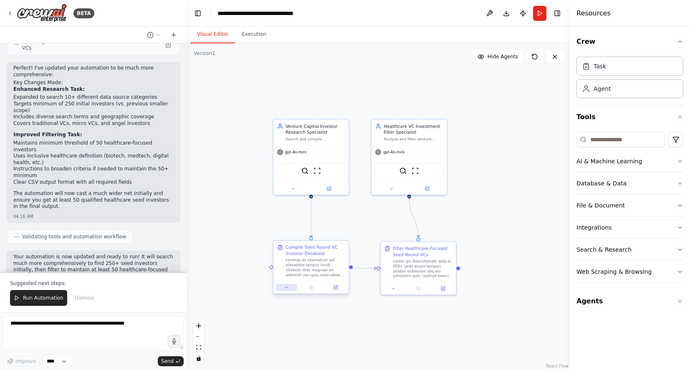
click at [288, 290] on icon at bounding box center [286, 287] width 5 height 5
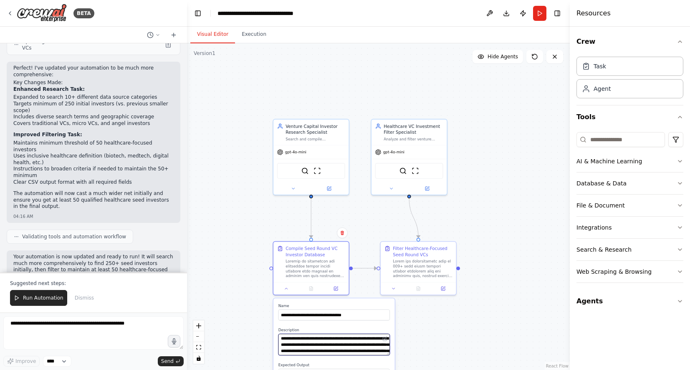
click at [346, 342] on textarea at bounding box center [333, 344] width 111 height 21
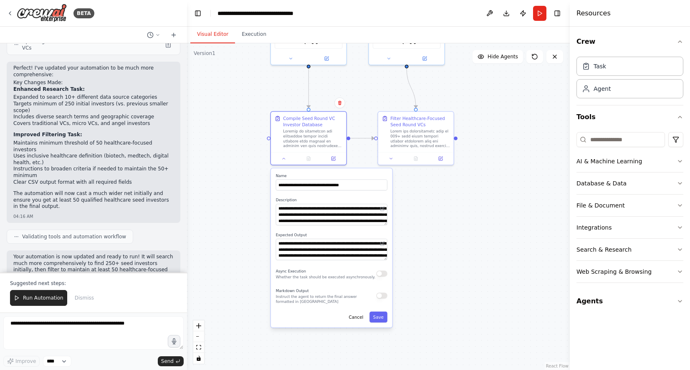
drag, startPoint x: 245, startPoint y: 334, endPoint x: 243, endPoint y: 204, distance: 130.2
click at [243, 204] on div ".deletable-edge-delete-btn { width: 20px; height: 20px; border: 0px solid #ffff…" at bounding box center [378, 206] width 383 height 327
click at [280, 248] on textarea "**********" at bounding box center [331, 249] width 111 height 21
type textarea "**********"
click at [383, 316] on button "Save" at bounding box center [378, 317] width 18 height 11
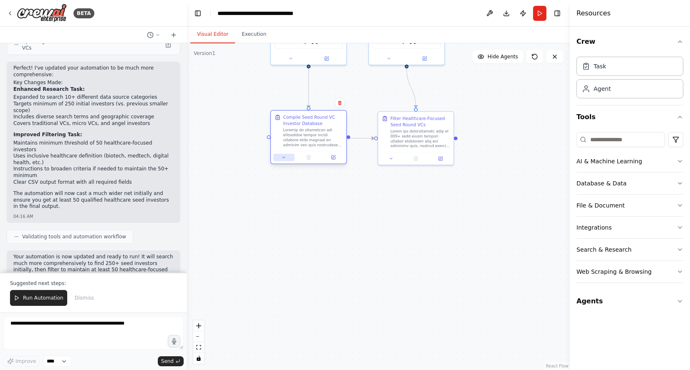
click at [281, 160] on icon at bounding box center [283, 157] width 5 height 5
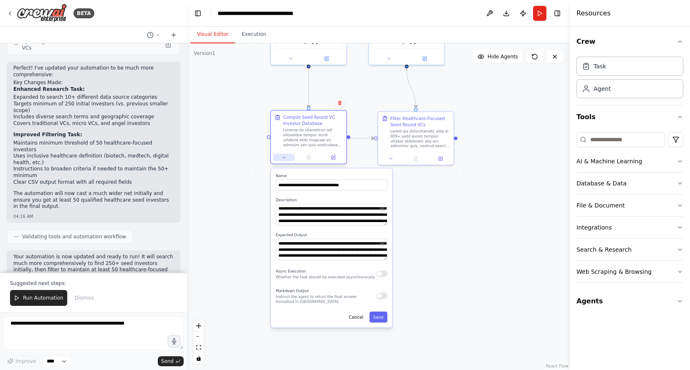
click at [282, 158] on icon at bounding box center [283, 157] width 5 height 5
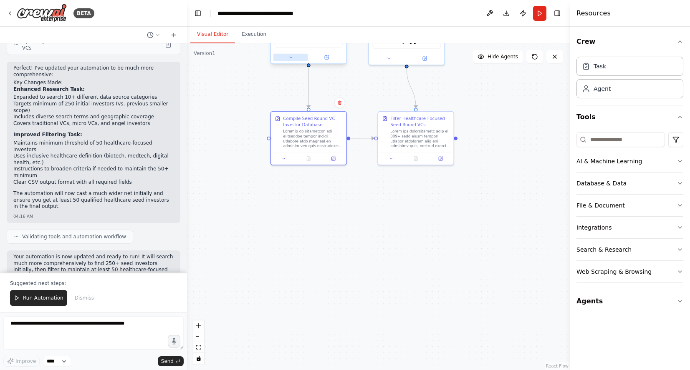
click at [290, 55] on icon at bounding box center [290, 57] width 5 height 5
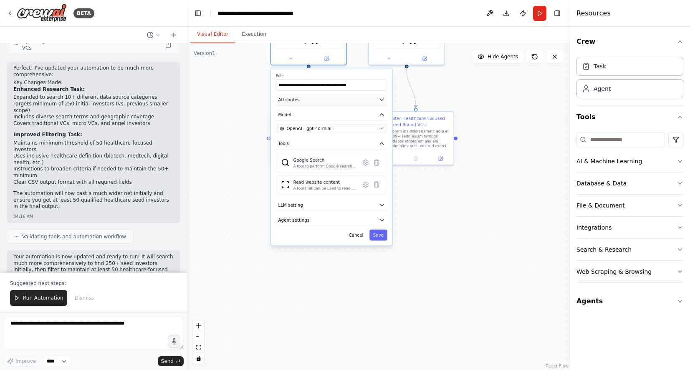
click at [303, 98] on button "Attributes" at bounding box center [331, 99] width 111 height 11
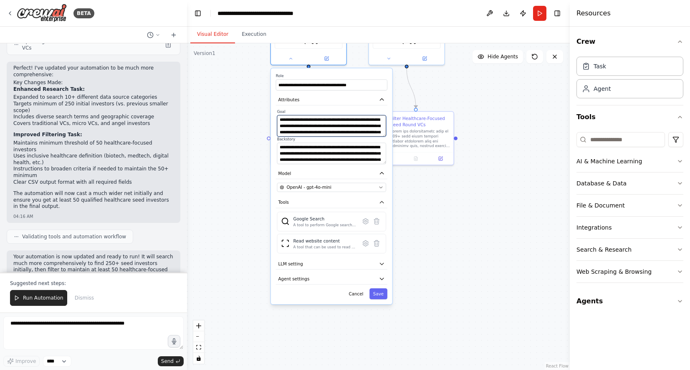
click at [288, 127] on textarea "**********" at bounding box center [331, 125] width 109 height 21
type textarea "**********"
click at [377, 298] on button "Save" at bounding box center [378, 294] width 18 height 11
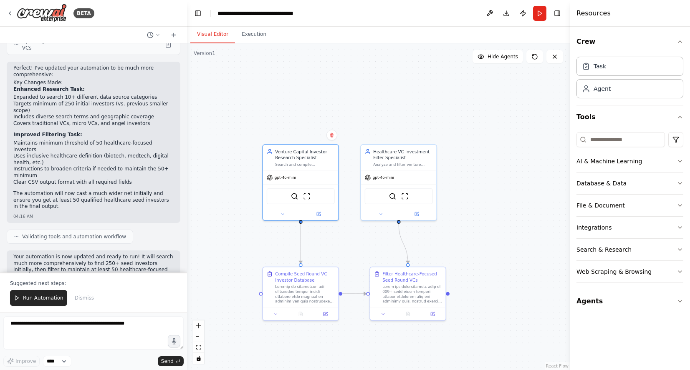
drag, startPoint x: 229, startPoint y: 88, endPoint x: 222, endPoint y: 244, distance: 155.8
click at [222, 244] on div ".deletable-edge-delete-btn { width: 20px; height: 20px; border: 0px solid #ffff…" at bounding box center [378, 206] width 383 height 327
click at [378, 213] on icon at bounding box center [380, 213] width 5 height 5
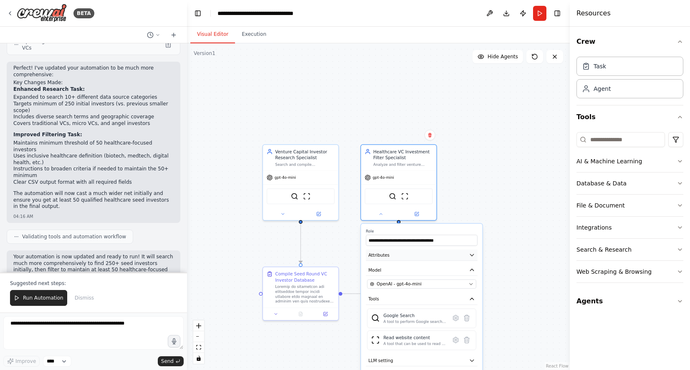
click at [473, 252] on icon "button" at bounding box center [471, 255] width 6 height 6
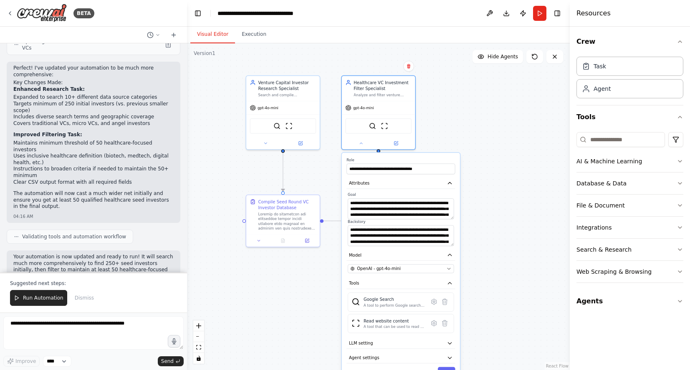
drag, startPoint x: 505, startPoint y: 174, endPoint x: 483, endPoint y: 101, distance: 75.8
click at [483, 101] on div ".deletable-edge-delete-btn { width: 20px; height: 20px; border: 0px solid #ffff…" at bounding box center [378, 206] width 383 height 327
click at [471, 149] on div ".deletable-edge-delete-btn { width: 20px; height: 20px; border: 0px solid #ffff…" at bounding box center [378, 206] width 383 height 327
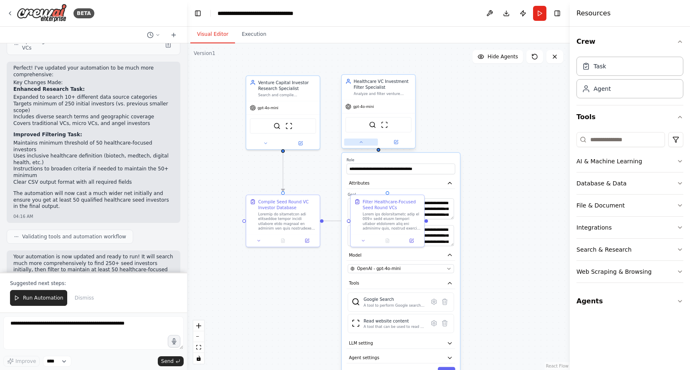
click at [359, 144] on icon at bounding box center [360, 142] width 5 height 5
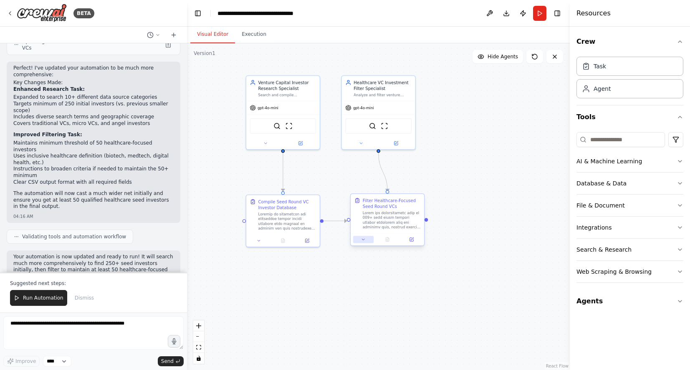
click at [365, 237] on button at bounding box center [363, 239] width 20 height 7
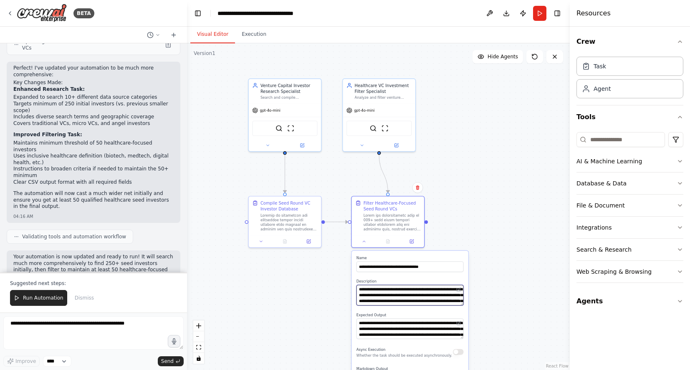
click at [422, 295] on textarea at bounding box center [409, 295] width 107 height 20
click at [328, 297] on div ".deletable-edge-delete-btn { width: 20px; height: 20px; border: 0px solid #ffff…" at bounding box center [378, 206] width 383 height 327
click at [366, 239] on button at bounding box center [364, 240] width 20 height 7
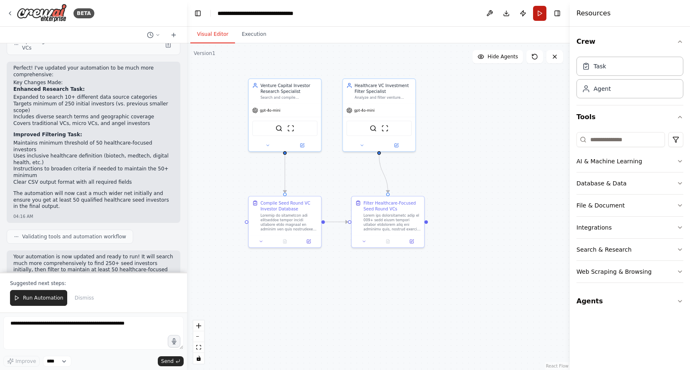
click at [537, 13] on button "Run" at bounding box center [539, 13] width 13 height 15
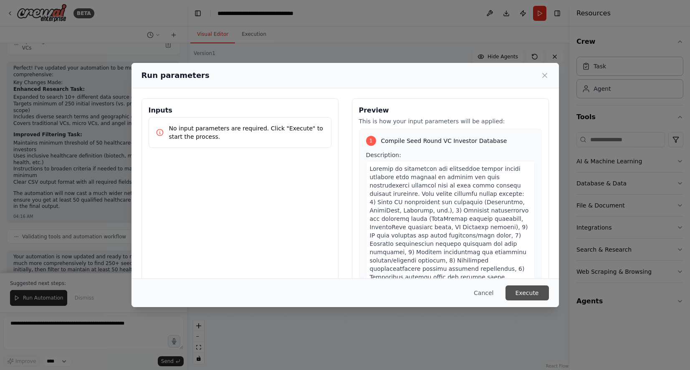
click at [526, 292] on button "Execute" at bounding box center [526, 293] width 43 height 15
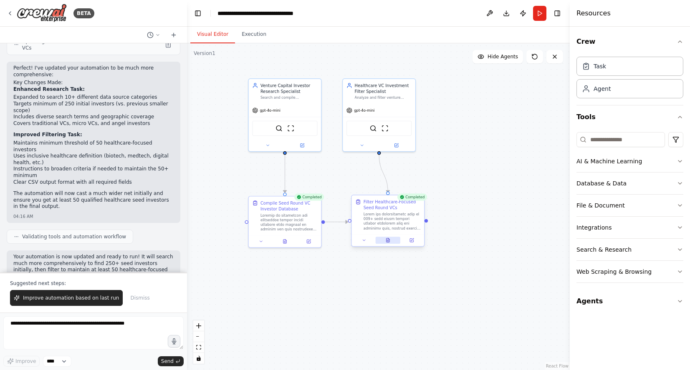
click at [389, 240] on icon at bounding box center [387, 241] width 3 height 4
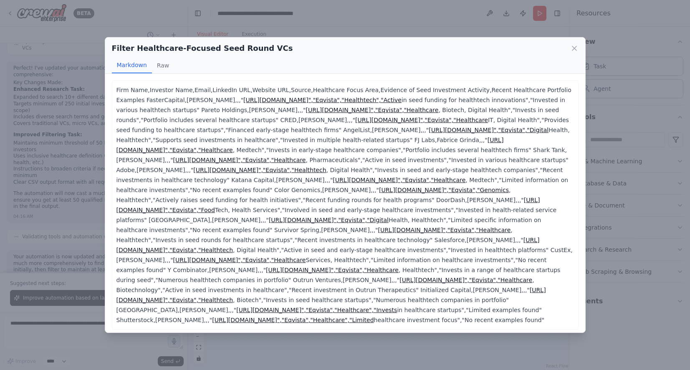
click at [356, 27] on div "Filter Healthcare-Focused Seed Round VCs Markdown Raw Firm Name,Investor Name,E…" at bounding box center [345, 185] width 690 height 370
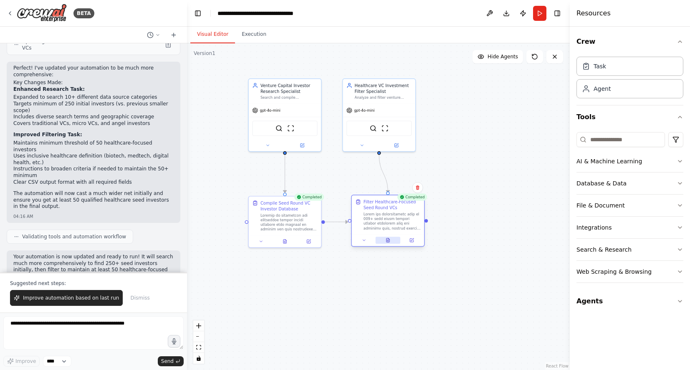
click at [390, 243] on button at bounding box center [387, 240] width 25 height 7
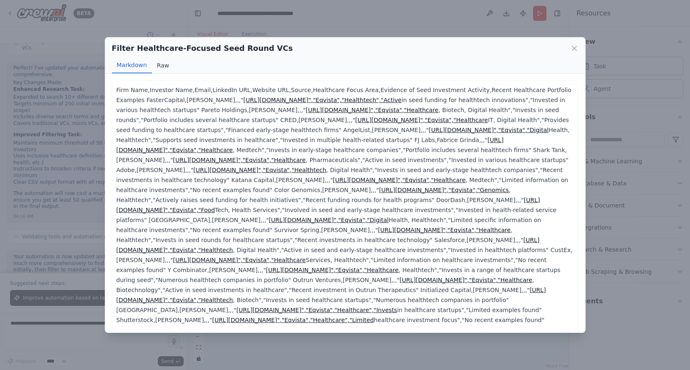
click at [164, 67] on button "Raw" at bounding box center [163, 66] width 22 height 16
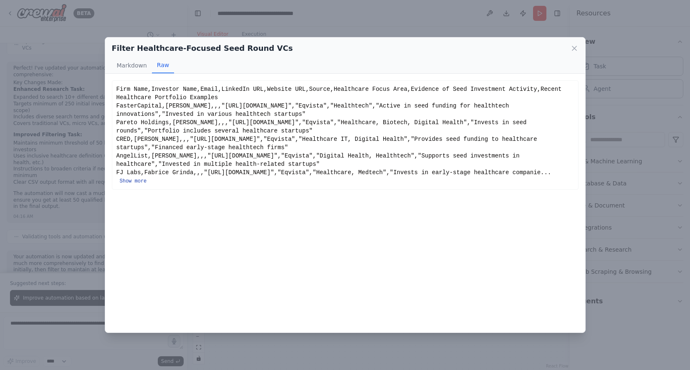
click at [141, 180] on button "Show more" at bounding box center [133, 181] width 27 height 7
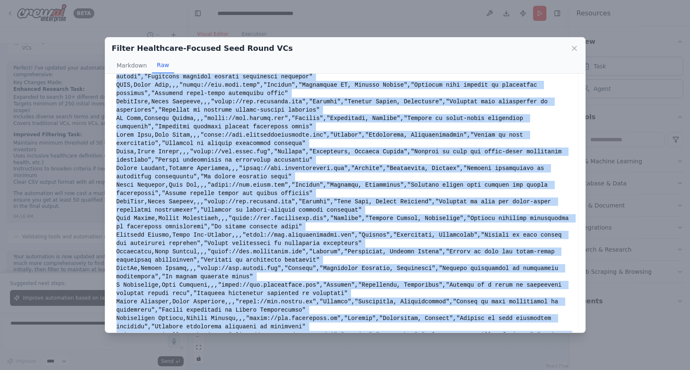
scroll to position [97, 0]
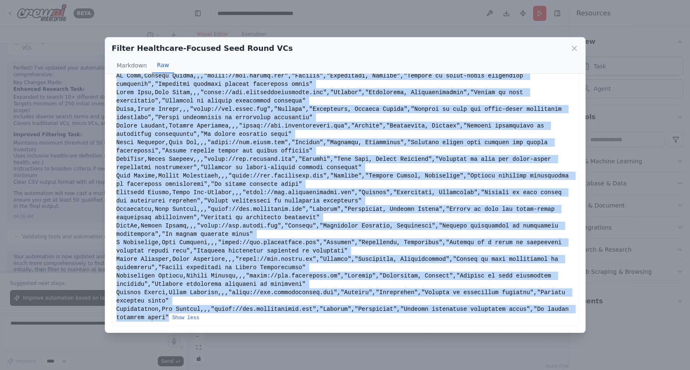
drag, startPoint x: 117, startPoint y: 90, endPoint x: 169, endPoint y: 316, distance: 231.6
click at [169, 316] on div "Show less" at bounding box center [344, 155] width 457 height 334
copy div "Firm Name,Investor Name,Email,LinkedIn URL,Website URL,Source,Healthcare Focus …"
click at [574, 48] on icon at bounding box center [574, 48] width 4 height 4
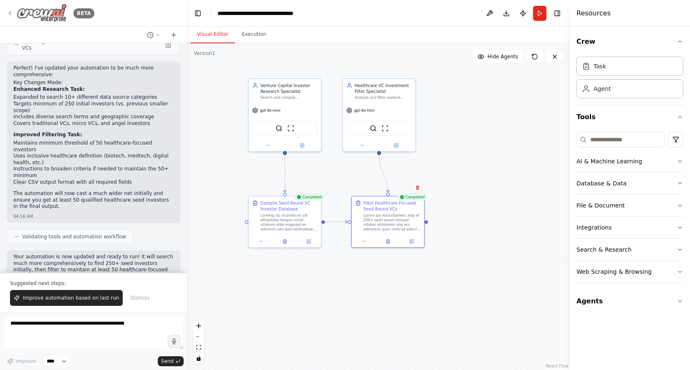
click at [10, 13] on icon at bounding box center [10, 13] width 7 height 7
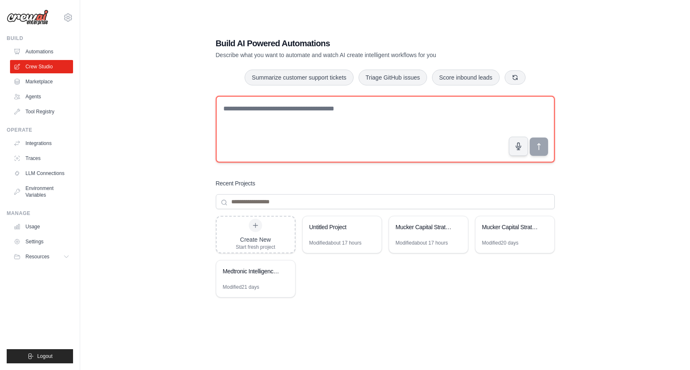
click at [266, 112] on textarea at bounding box center [385, 129] width 339 height 67
paste textarea "**********"
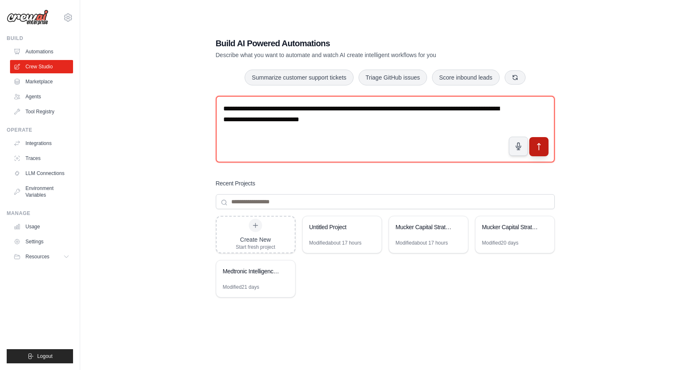
type textarea "**********"
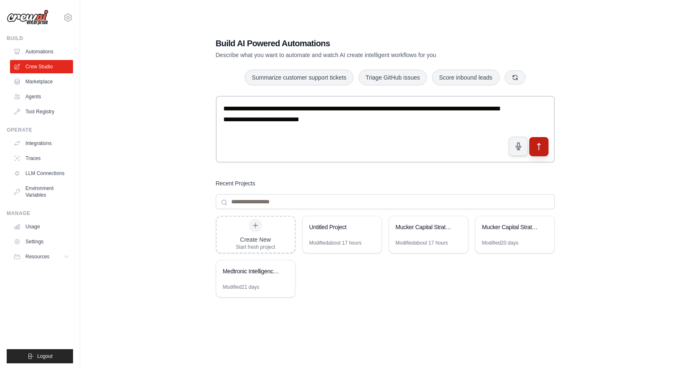
click at [543, 147] on button "submit" at bounding box center [538, 146] width 19 height 19
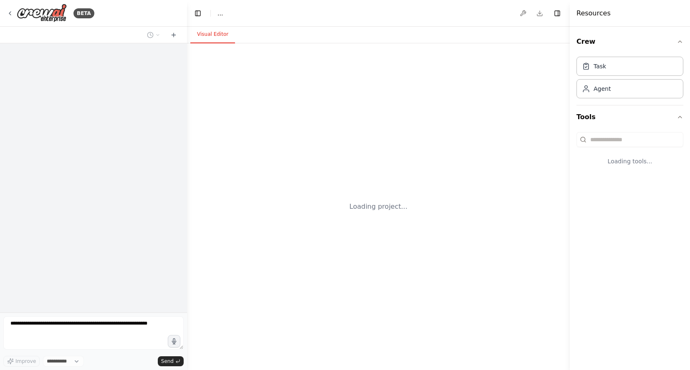
select select "****"
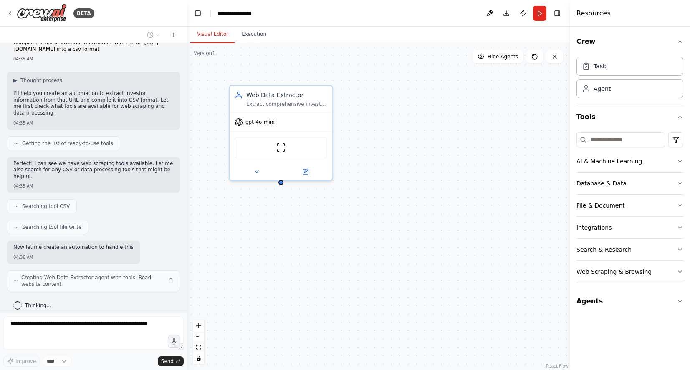
scroll to position [20, 0]
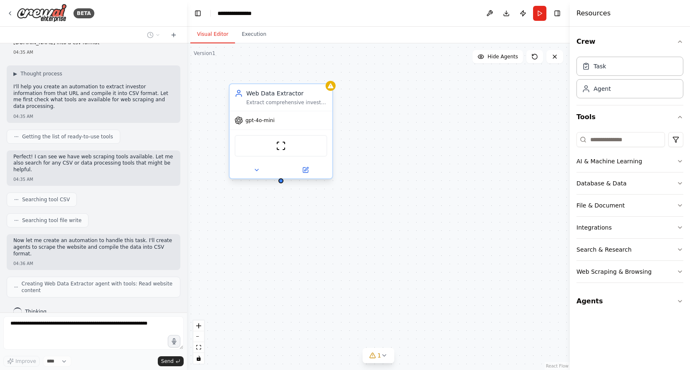
click at [332, 91] on div "Web Data Extractor Extract comprehensive investor information from the Beta Boo…" at bounding box center [280, 97] width 103 height 27
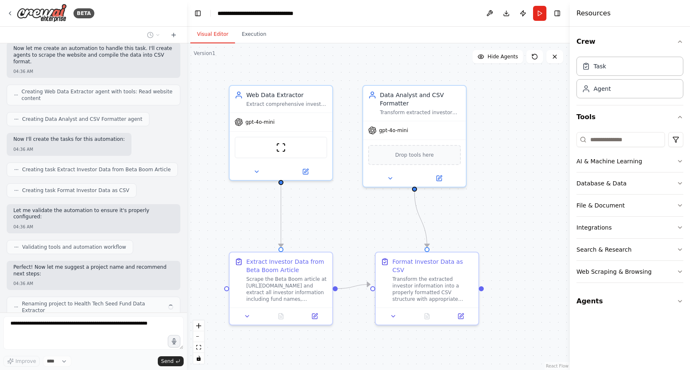
scroll to position [219, 0]
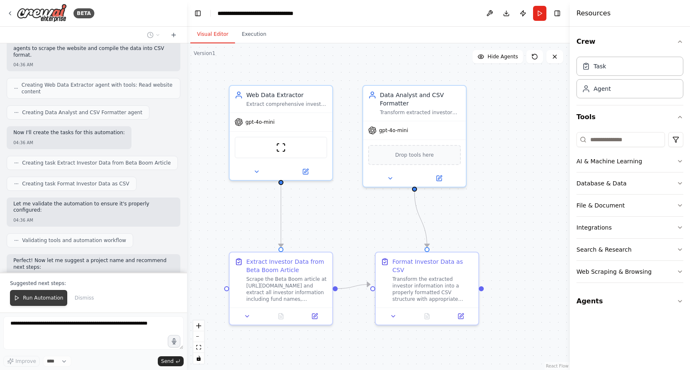
click at [55, 296] on span "Run Automation" at bounding box center [43, 298] width 40 height 7
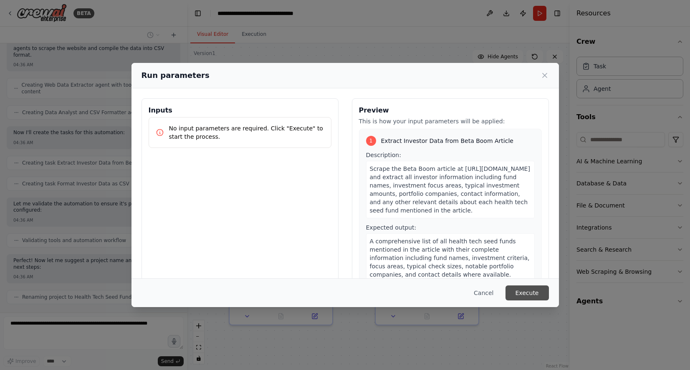
click at [526, 297] on button "Execute" at bounding box center [526, 293] width 43 height 15
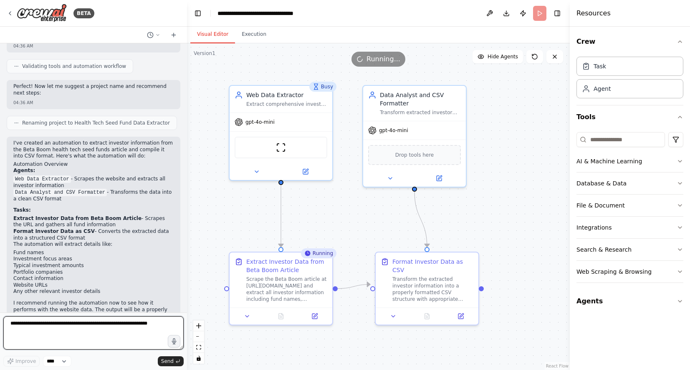
scroll to position [400, 0]
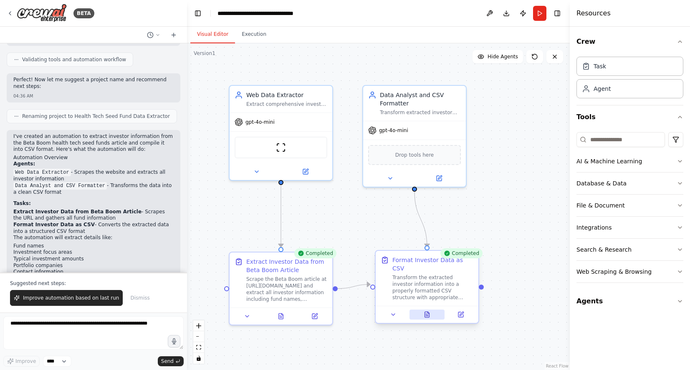
click at [428, 312] on icon at bounding box center [427, 314] width 5 height 5
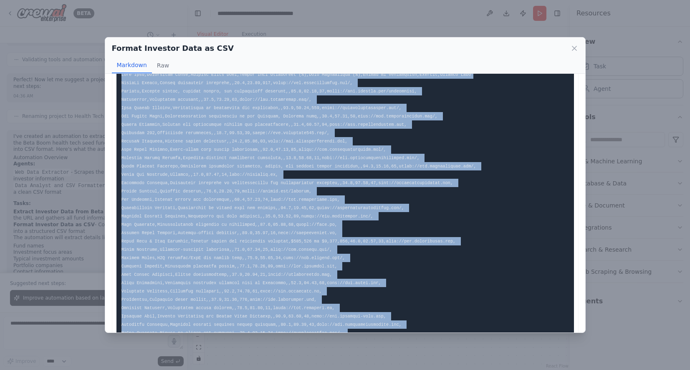
scroll to position [87, 0]
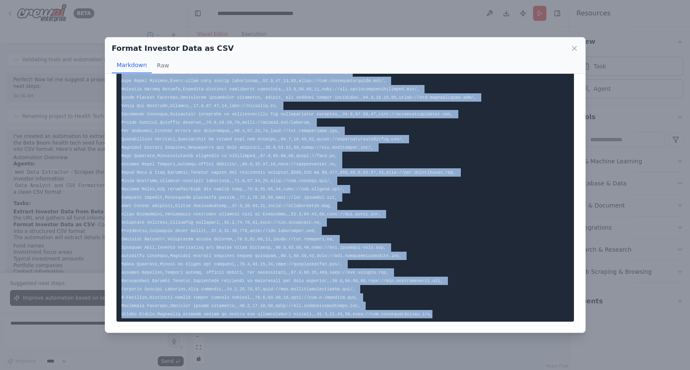
drag, startPoint x: 122, startPoint y: 91, endPoint x: 476, endPoint y: 317, distance: 420.5
click at [476, 317] on pre at bounding box center [344, 160] width 457 height 324
copy code "Fund Name,Investment Focus,Typical Check Size,Health Tech Investment (%),Seed I…"
click at [164, 64] on button "Raw" at bounding box center [163, 66] width 22 height 16
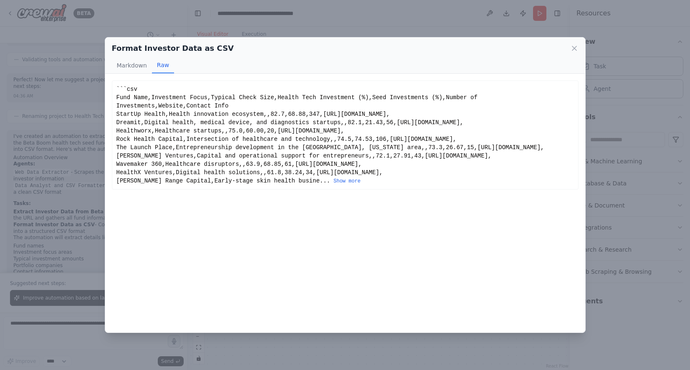
scroll to position [0, 0]
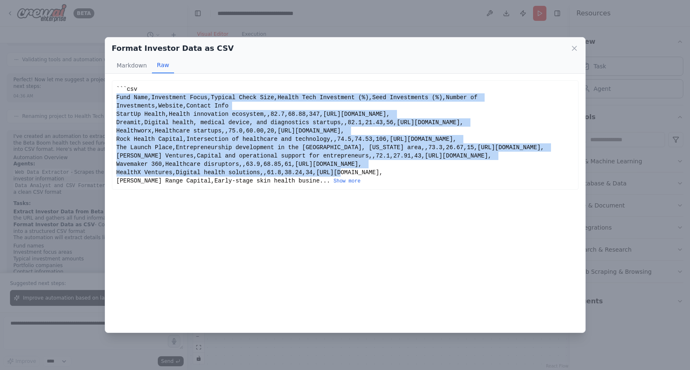
drag, startPoint x: 117, startPoint y: 97, endPoint x: 494, endPoint y: 164, distance: 382.2
click at [494, 164] on div "```csv Fund Name,Investment Focus,Typical Check Size,Health Tech Investment (%)…" at bounding box center [344, 135] width 457 height 100
click at [333, 181] on button "Show more" at bounding box center [346, 181] width 27 height 7
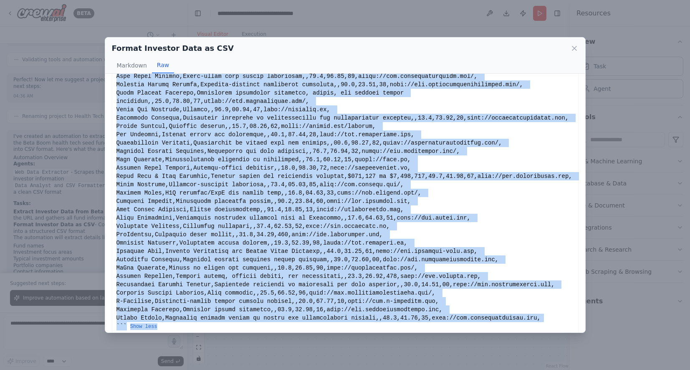
scroll to position [113, 0]
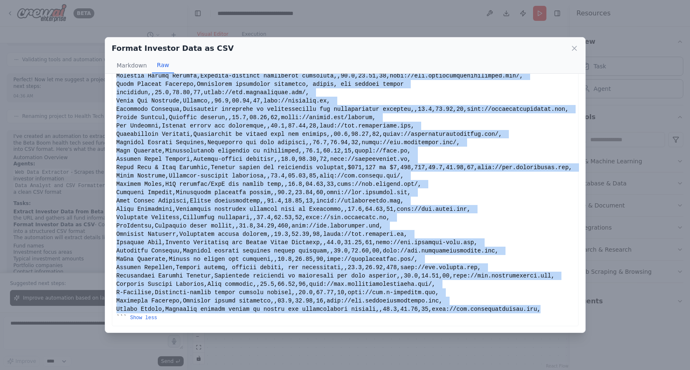
drag, startPoint x: 313, startPoint y: 181, endPoint x: 540, endPoint y: 310, distance: 260.8
click at [540, 310] on div "Show less" at bounding box center [344, 147] width 457 height 350
copy div "Fund Name,Investment Focus,Typical Check Size,Health Tech Investment (%),Seed I…"
click at [574, 47] on icon at bounding box center [574, 48] width 8 height 8
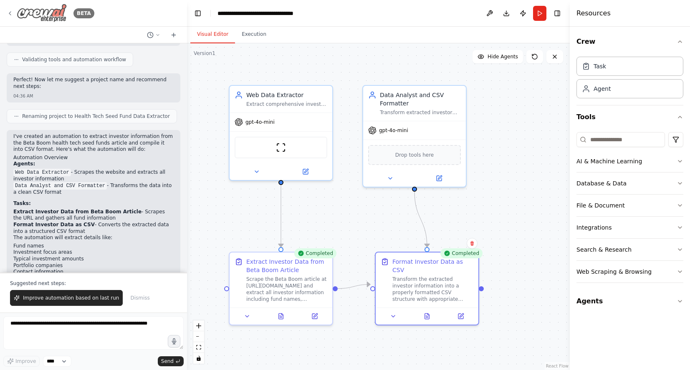
click at [11, 14] on icon at bounding box center [10, 13] width 7 height 7
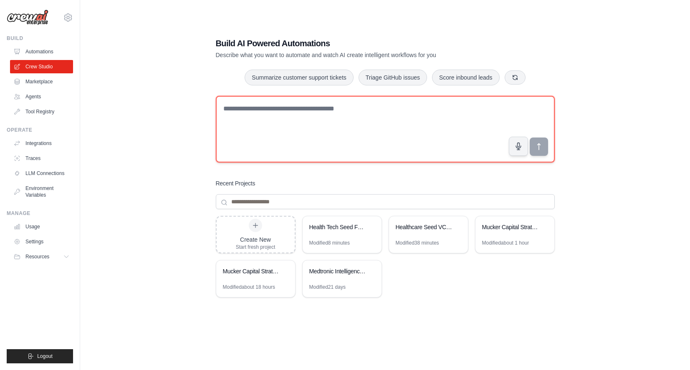
click at [312, 104] on textarea at bounding box center [385, 129] width 339 height 67
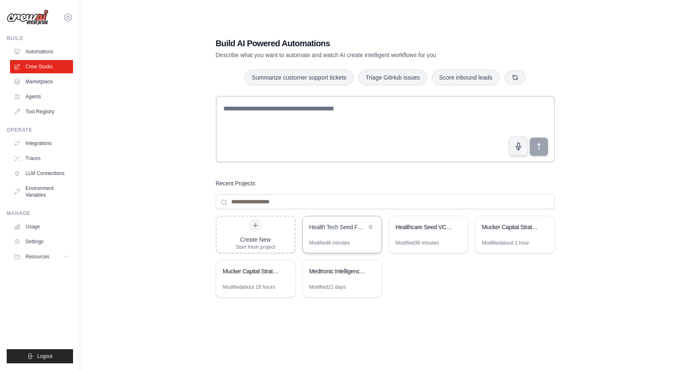
click at [342, 224] on div "Health Tech Seed Fund Data Extractor" at bounding box center [337, 227] width 57 height 8
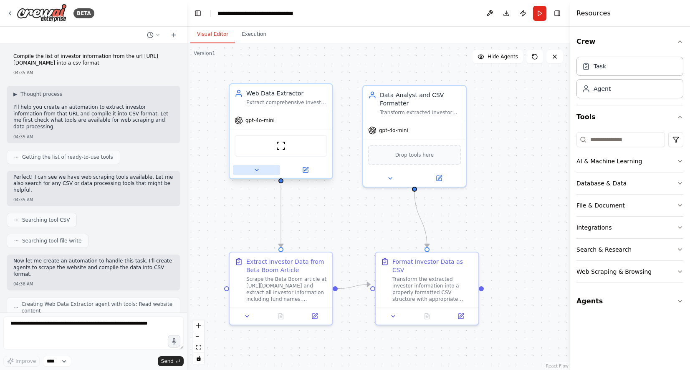
click at [259, 169] on icon at bounding box center [256, 170] width 7 height 7
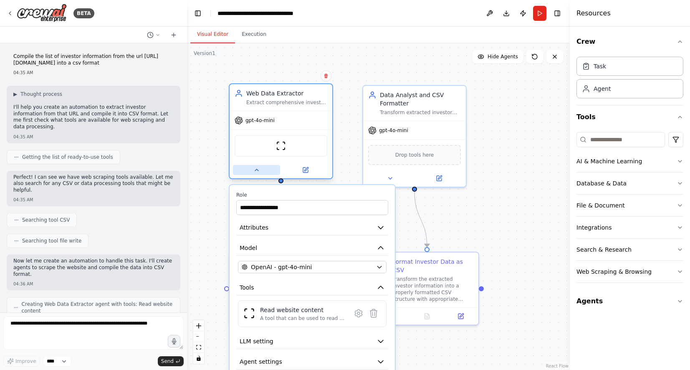
click at [259, 169] on icon at bounding box center [256, 170] width 7 height 7
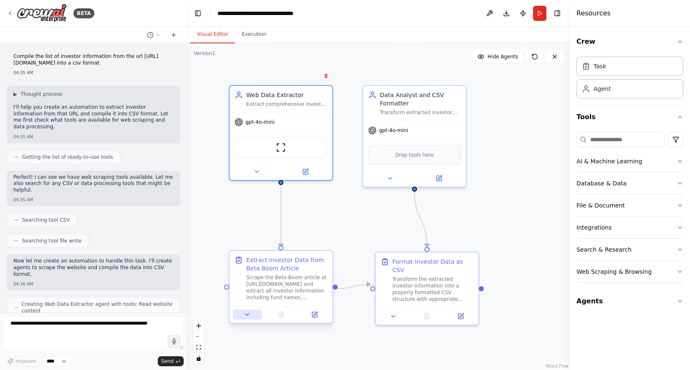
click at [247, 315] on icon at bounding box center [246, 315] width 3 height 2
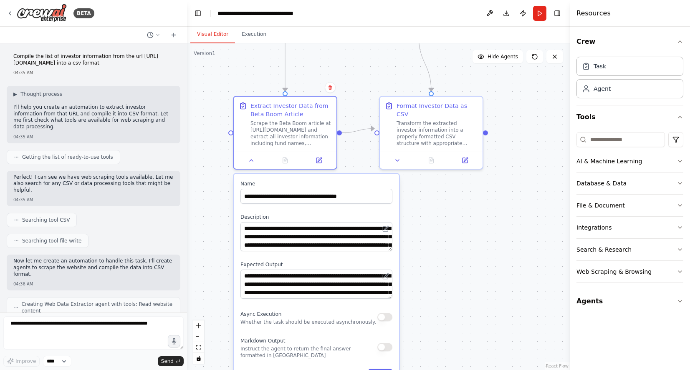
drag, startPoint x: 347, startPoint y: 249, endPoint x: 352, endPoint y: 93, distance: 156.1
click at [352, 93] on div ".deletable-edge-delete-btn { width: 20px; height: 20px; border: 0px solid #ffff…" at bounding box center [378, 206] width 383 height 327
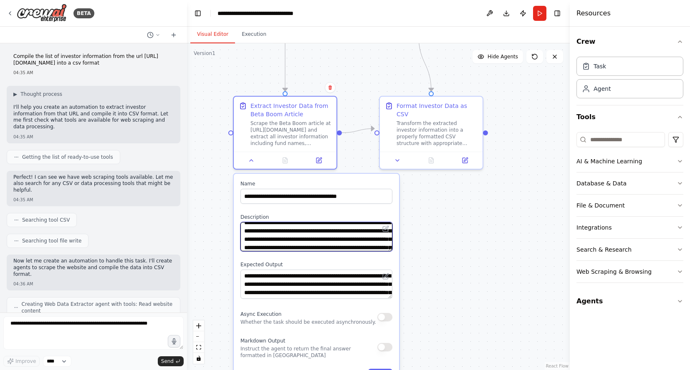
drag, startPoint x: 244, startPoint y: 239, endPoint x: 307, endPoint y: 238, distance: 63.4
click at [307, 238] on textarea "**********" at bounding box center [316, 236] width 152 height 29
paste textarea
type textarea "**********"
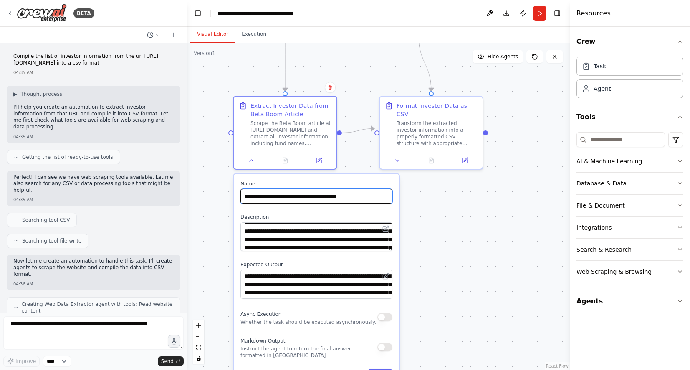
drag, startPoint x: 317, startPoint y: 196, endPoint x: 344, endPoint y: 198, distance: 27.1
click at [344, 198] on input "**********" at bounding box center [316, 196] width 152 height 15
type input "**********"
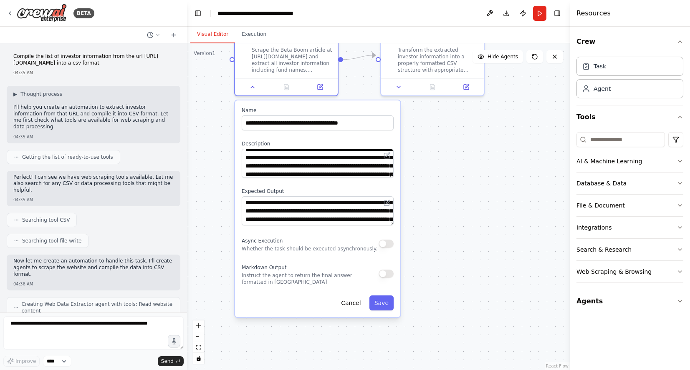
drag, startPoint x: 424, startPoint y: 261, endPoint x: 426, endPoint y: 188, distance: 73.4
click at [426, 188] on div ".deletable-edge-delete-btn { width: 20px; height: 20px; border: 0px solid #ffff…" at bounding box center [378, 206] width 383 height 327
click at [385, 307] on button "Save" at bounding box center [381, 303] width 24 height 15
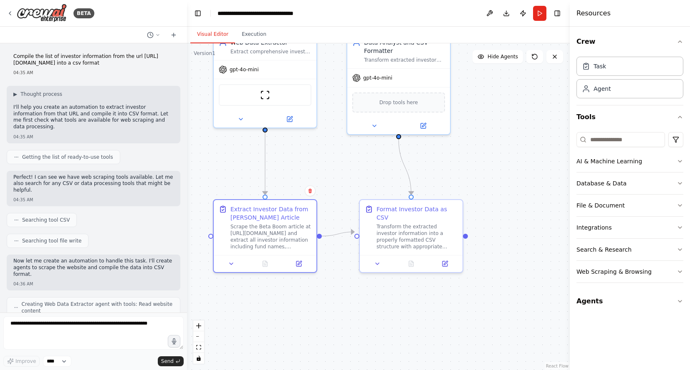
drag, startPoint x: 443, startPoint y: 155, endPoint x: 421, endPoint y: 332, distance: 178.2
click at [421, 332] on div ".deletable-edge-delete-btn { width: 20px; height: 20px; border: 0px solid #ffff…" at bounding box center [378, 206] width 383 height 327
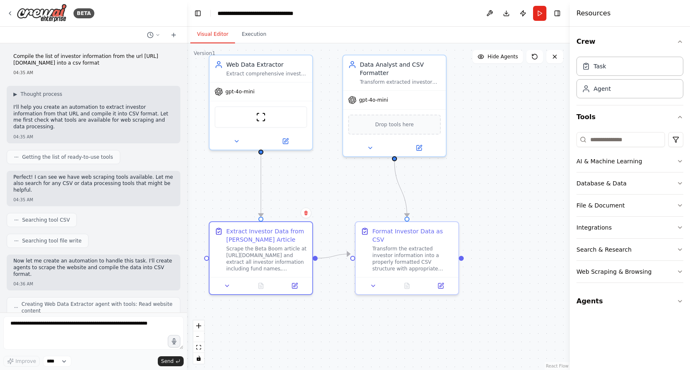
drag, startPoint x: 466, startPoint y: 182, endPoint x: 462, endPoint y: 204, distance: 22.1
click at [462, 204] on div ".deletable-edge-delete-btn { width: 20px; height: 20px; border: 0px solid #ffff…" at bounding box center [378, 206] width 383 height 327
click at [538, 12] on button "Run" at bounding box center [539, 13] width 13 height 15
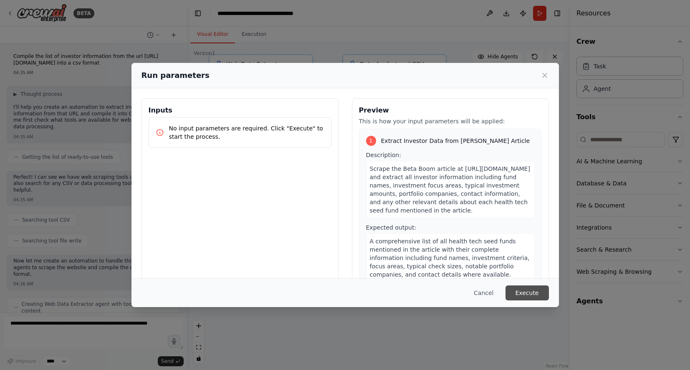
click at [508, 295] on button "Execute" at bounding box center [526, 293] width 43 height 15
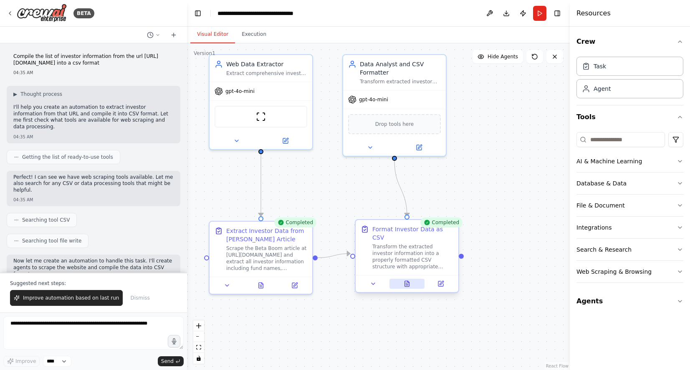
click at [406, 281] on icon at bounding box center [406, 284] width 7 height 7
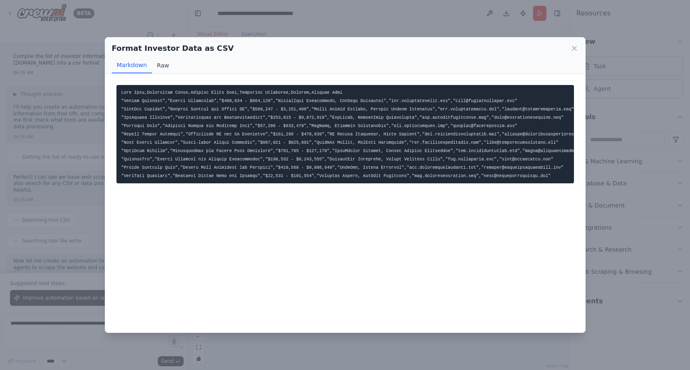
click at [163, 62] on button "Raw" at bounding box center [163, 66] width 22 height 16
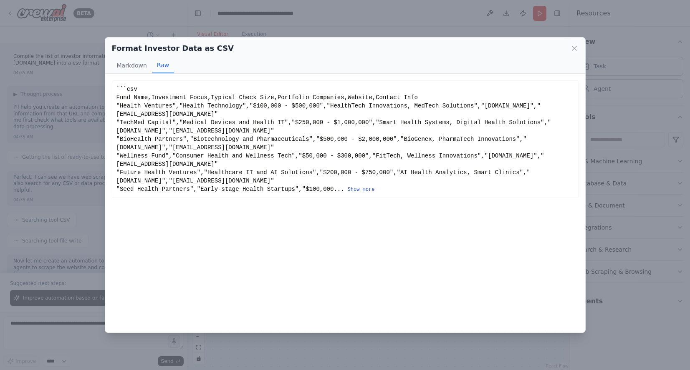
click at [356, 189] on button "Show more" at bounding box center [360, 189] width 27 height 7
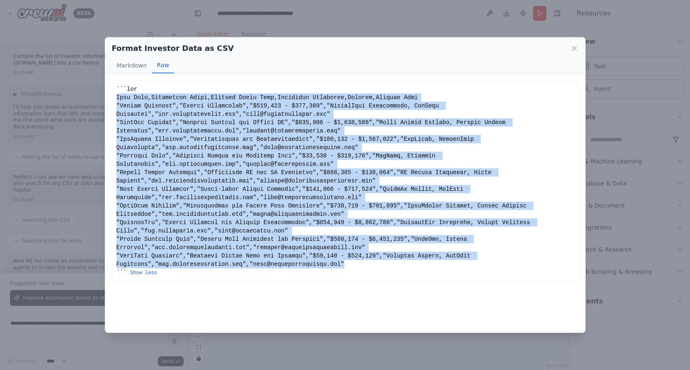
drag, startPoint x: 116, startPoint y: 96, endPoint x: 353, endPoint y: 266, distance: 292.2
click at [353, 266] on div "Show less" at bounding box center [345, 181] width 466 height 201
copy div "Fund Name,Investment Focus,Typical Check Size,Portfolio Companies,Website,Conta…"
click at [574, 46] on icon at bounding box center [574, 48] width 8 height 8
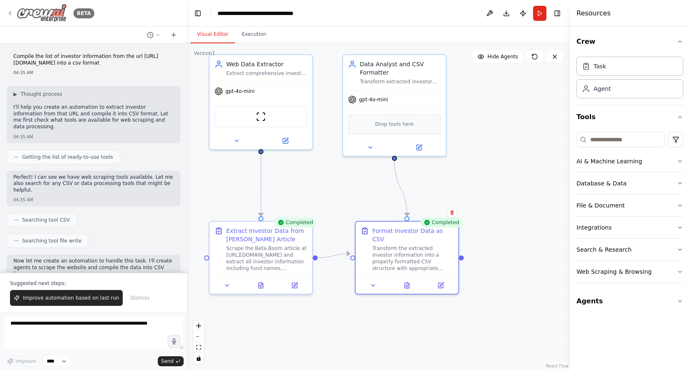
click at [13, 11] on icon at bounding box center [10, 13] width 7 height 7
